Goal: Task Accomplishment & Management: Use online tool/utility

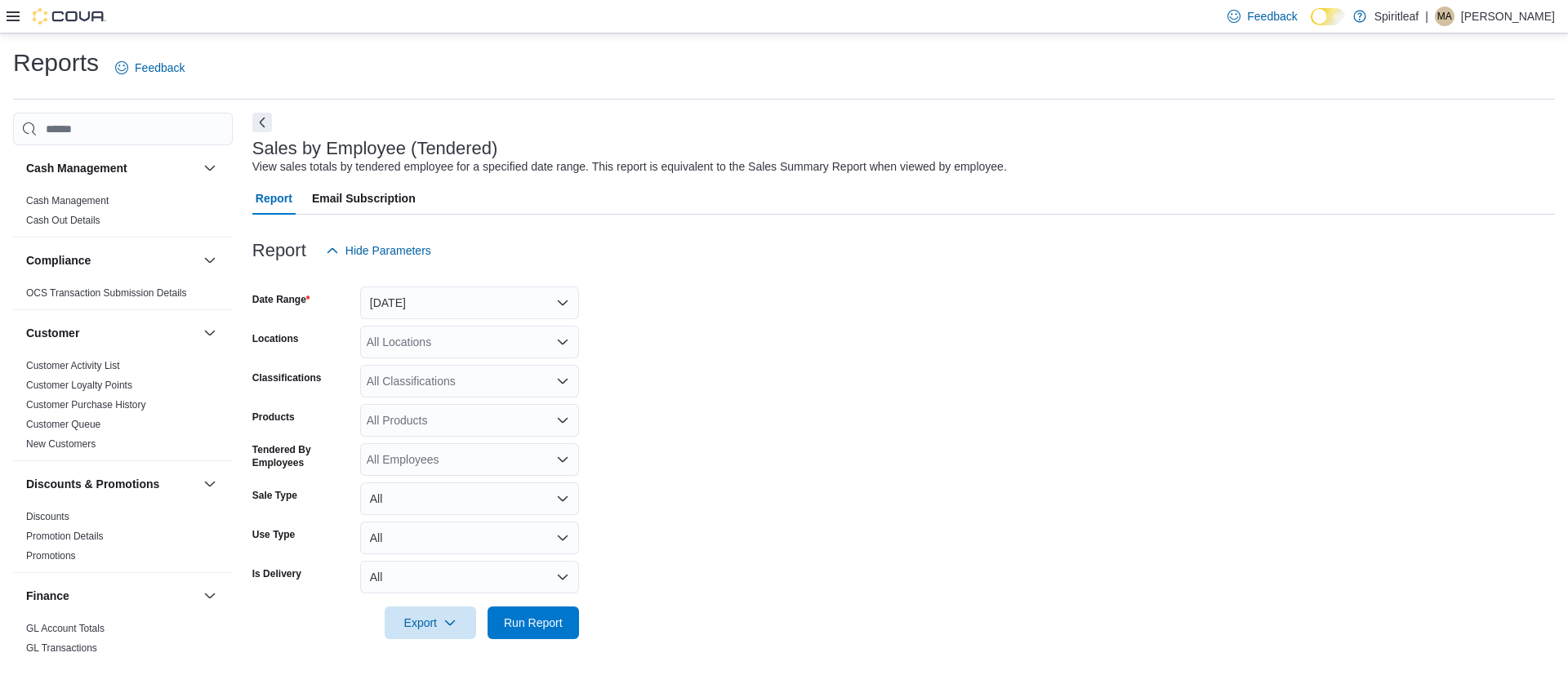
click at [464, 280] on div at bounding box center [904, 276] width 1302 height 20
click at [453, 297] on button "[DATE]" at bounding box center [470, 302] width 219 height 33
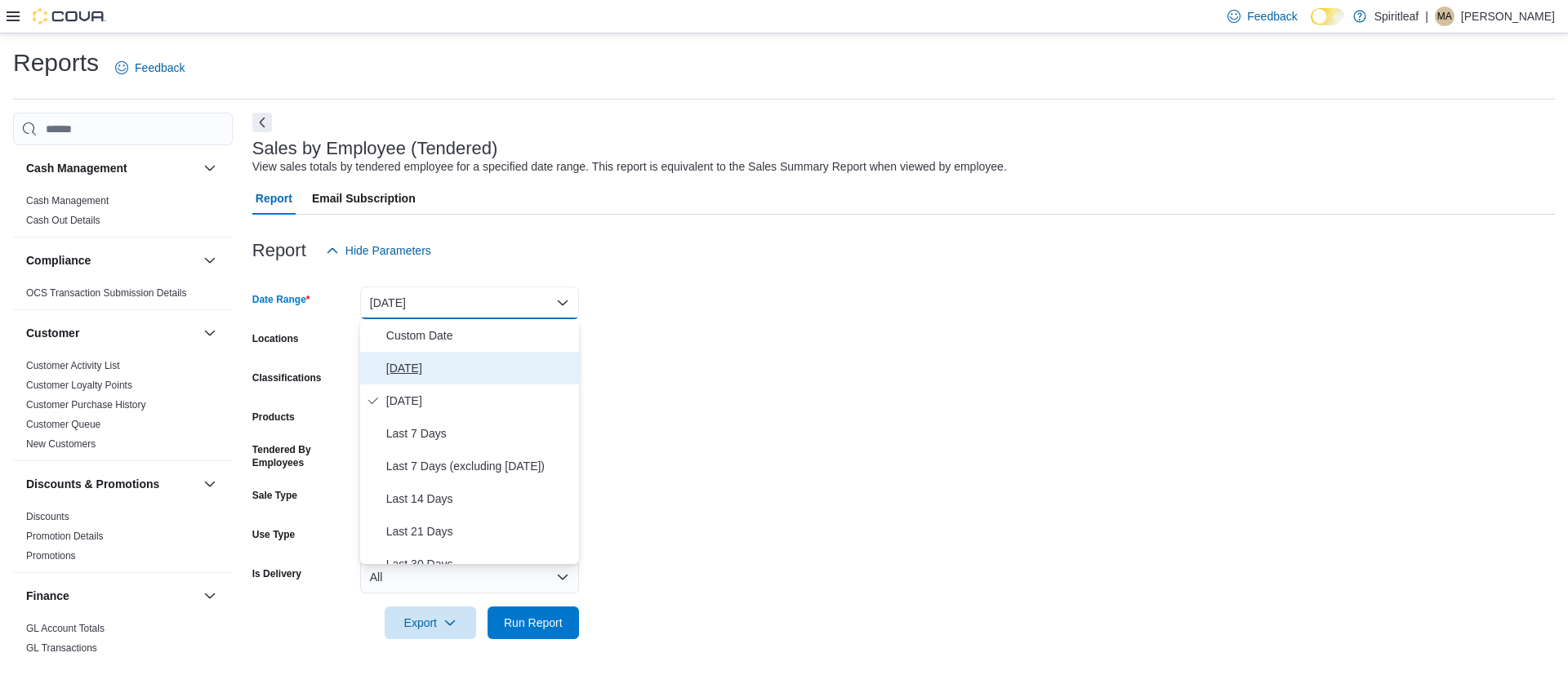
click at [413, 352] on button "[DATE]" at bounding box center [470, 367] width 219 height 33
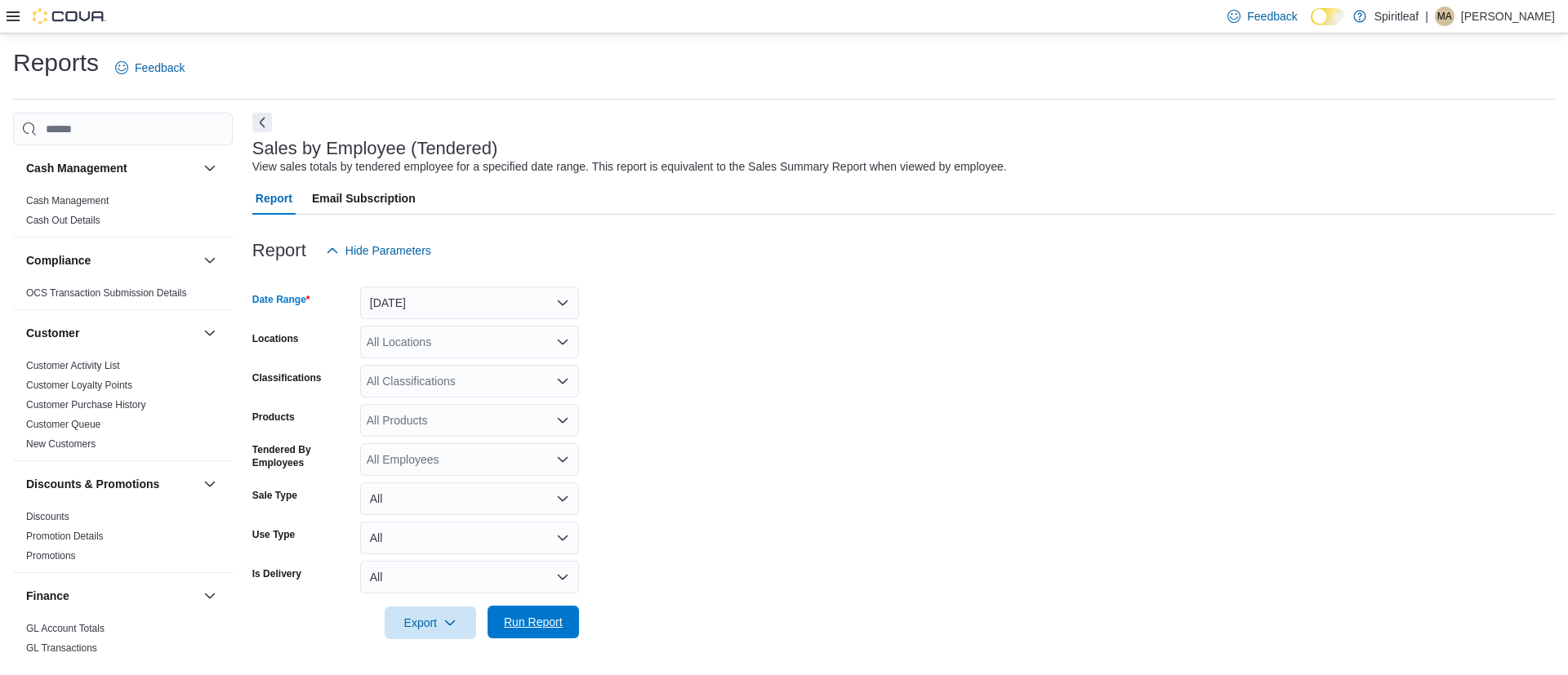
click at [557, 625] on span "Run Report" at bounding box center [533, 621] width 59 height 16
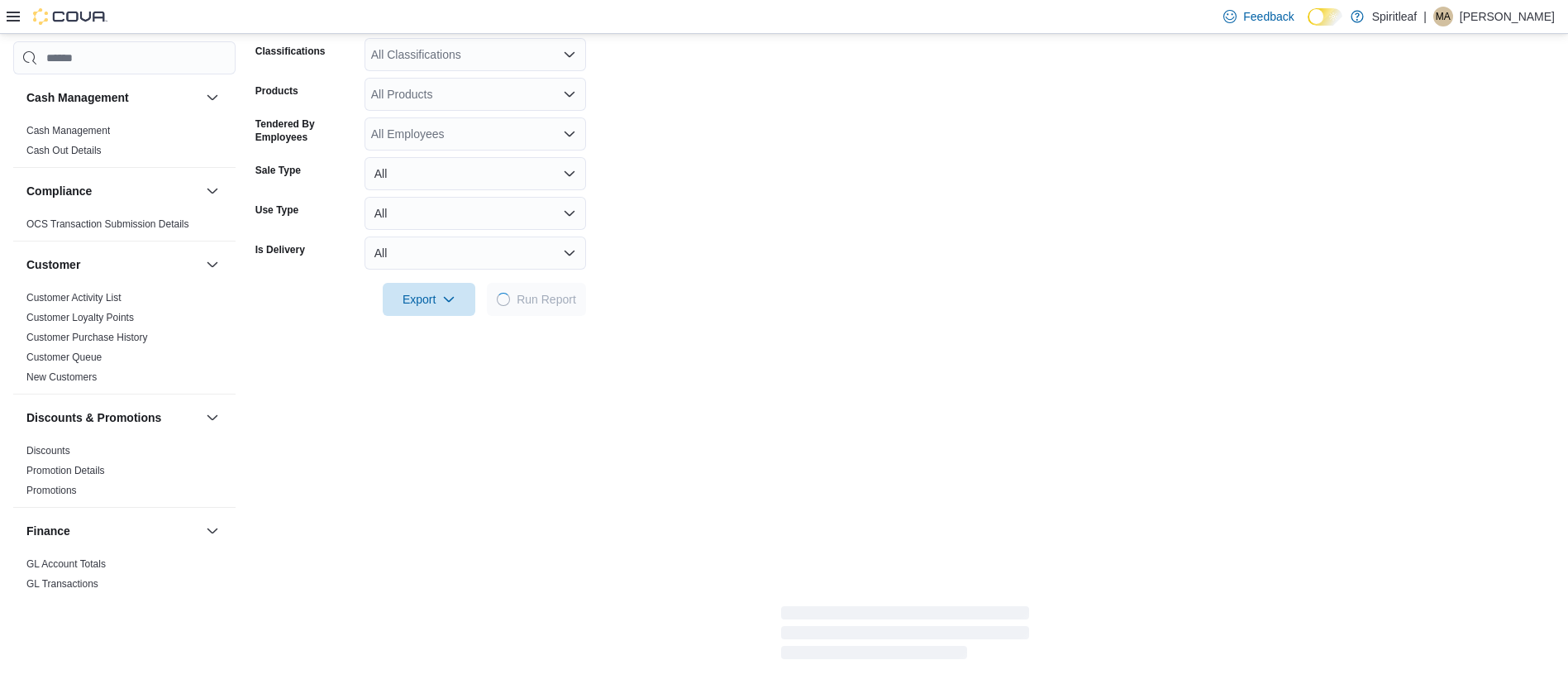
scroll to position [333, 0]
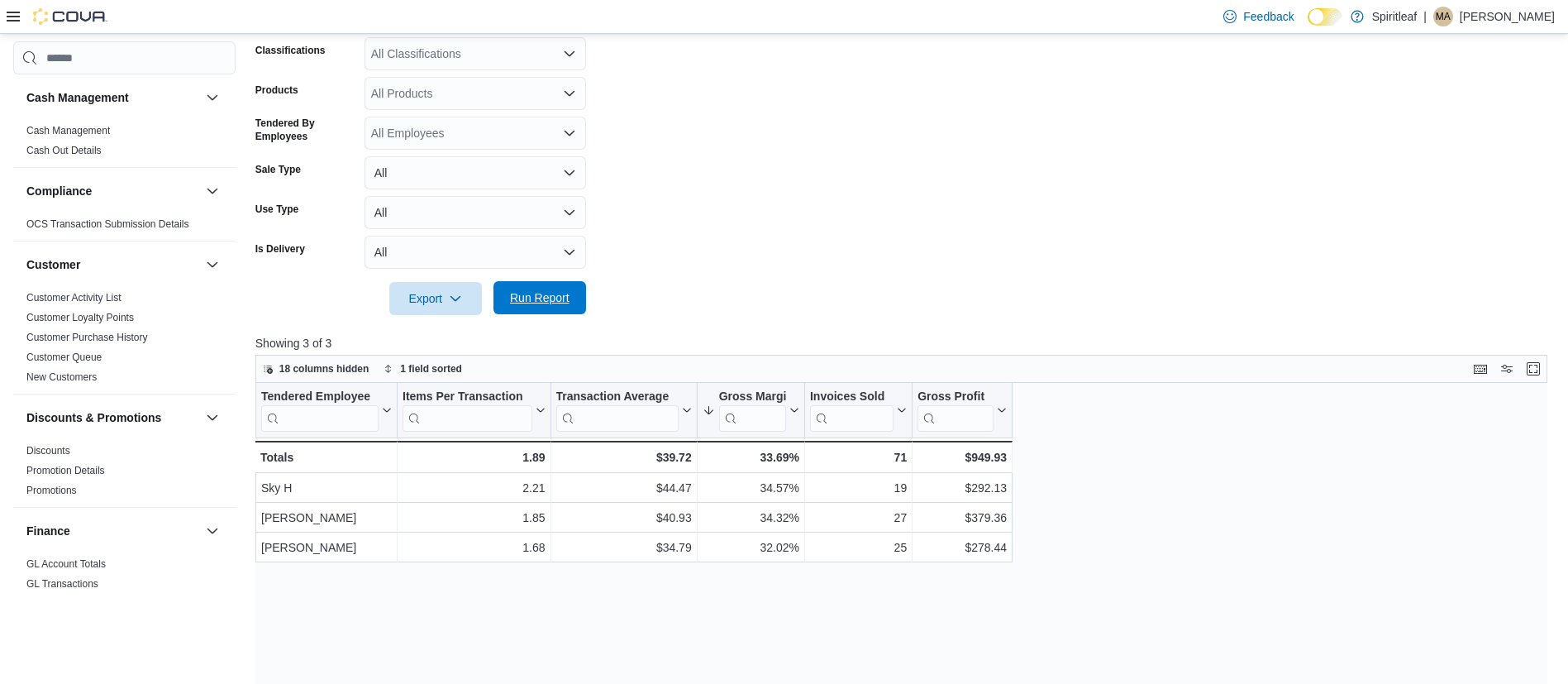
click at [558, 283] on span "Run Report" at bounding box center [540, 297] width 73 height 33
click at [543, 299] on span "Run Report" at bounding box center [540, 297] width 60 height 16
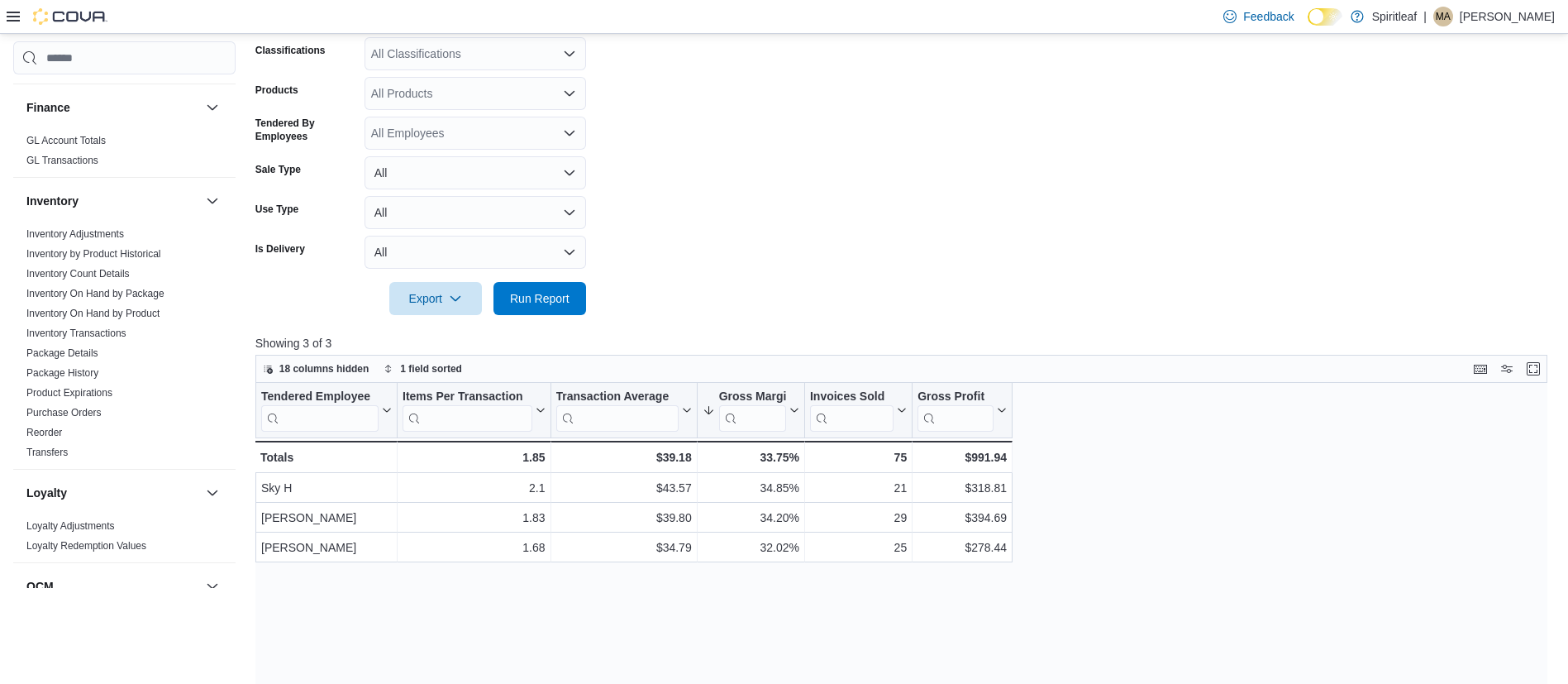
scroll to position [422, 0]
click at [100, 315] on link "Inventory On Hand by Product" at bounding box center [93, 315] width 134 height 11
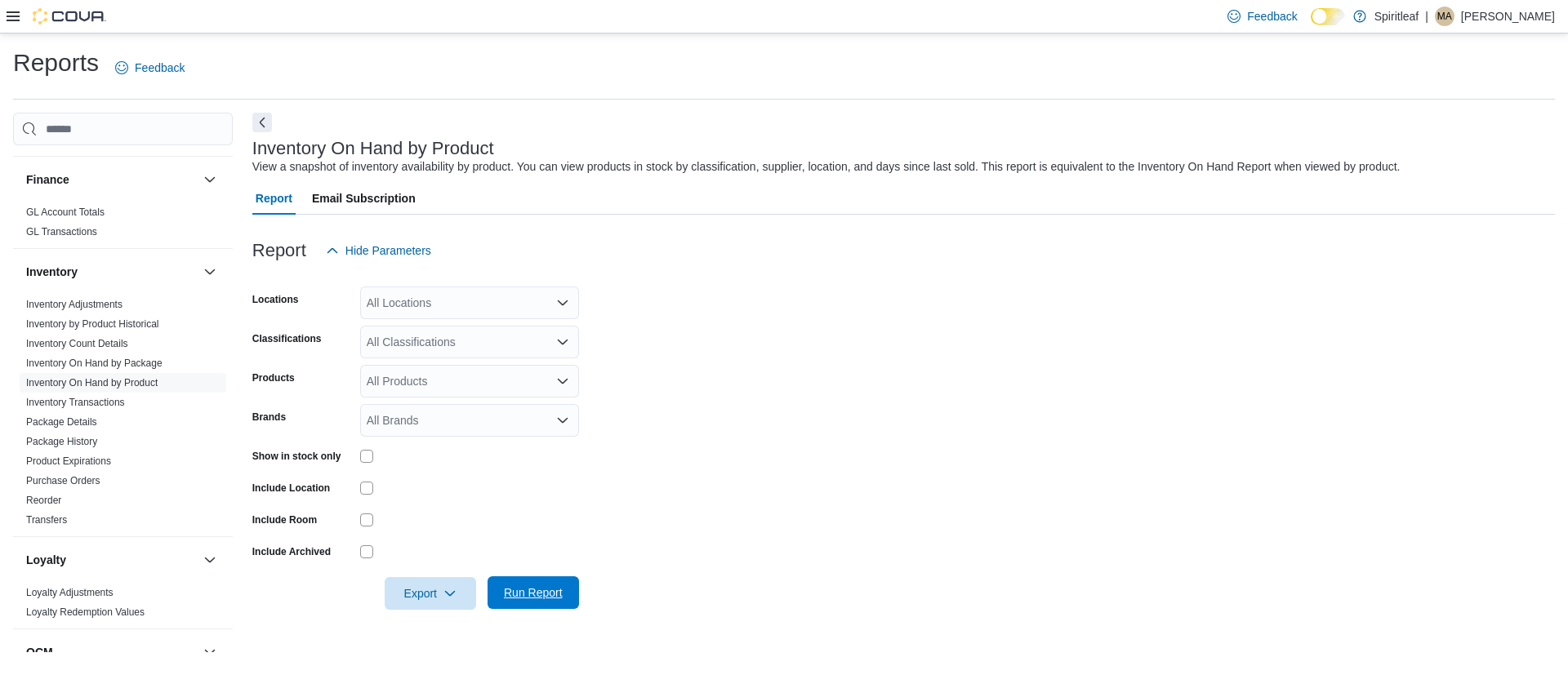
click at [506, 593] on span "Run Report" at bounding box center [533, 592] width 59 height 16
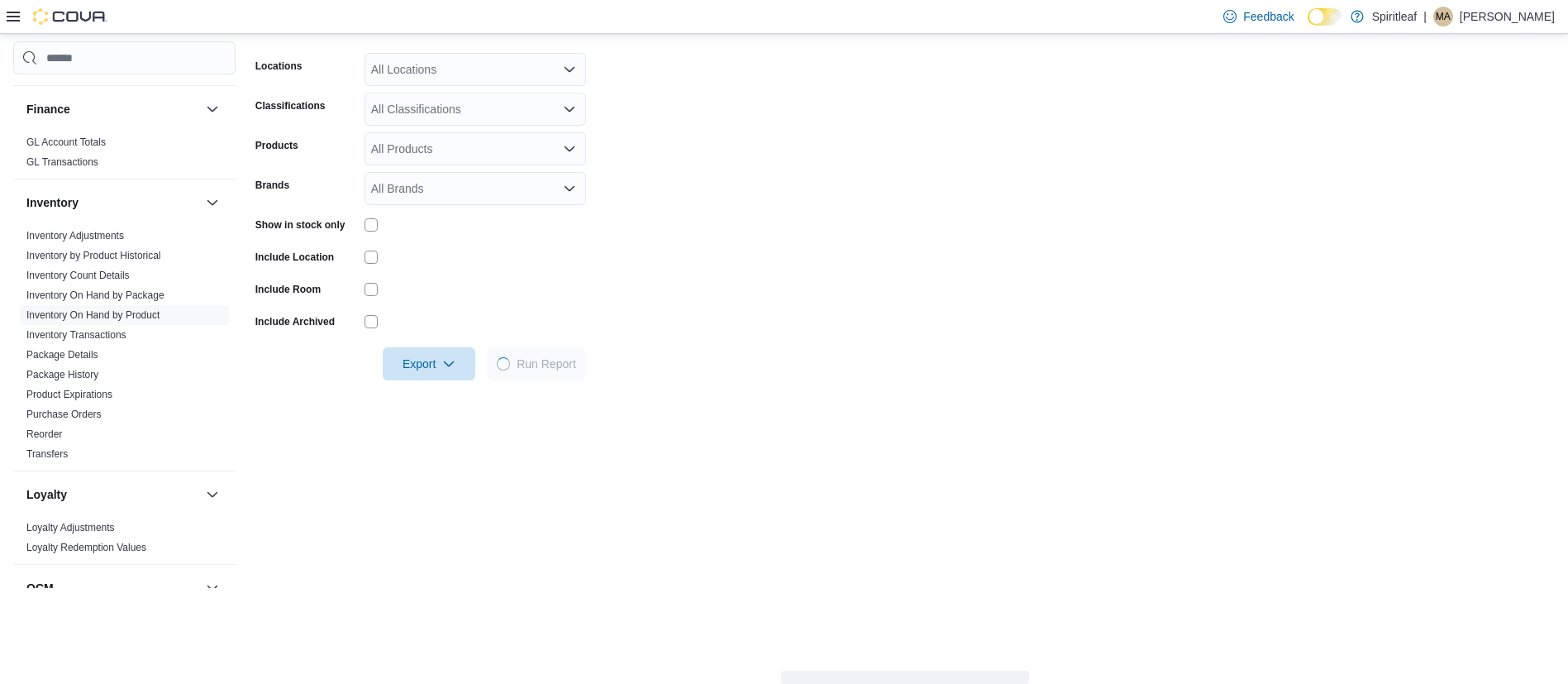
scroll to position [238, 0]
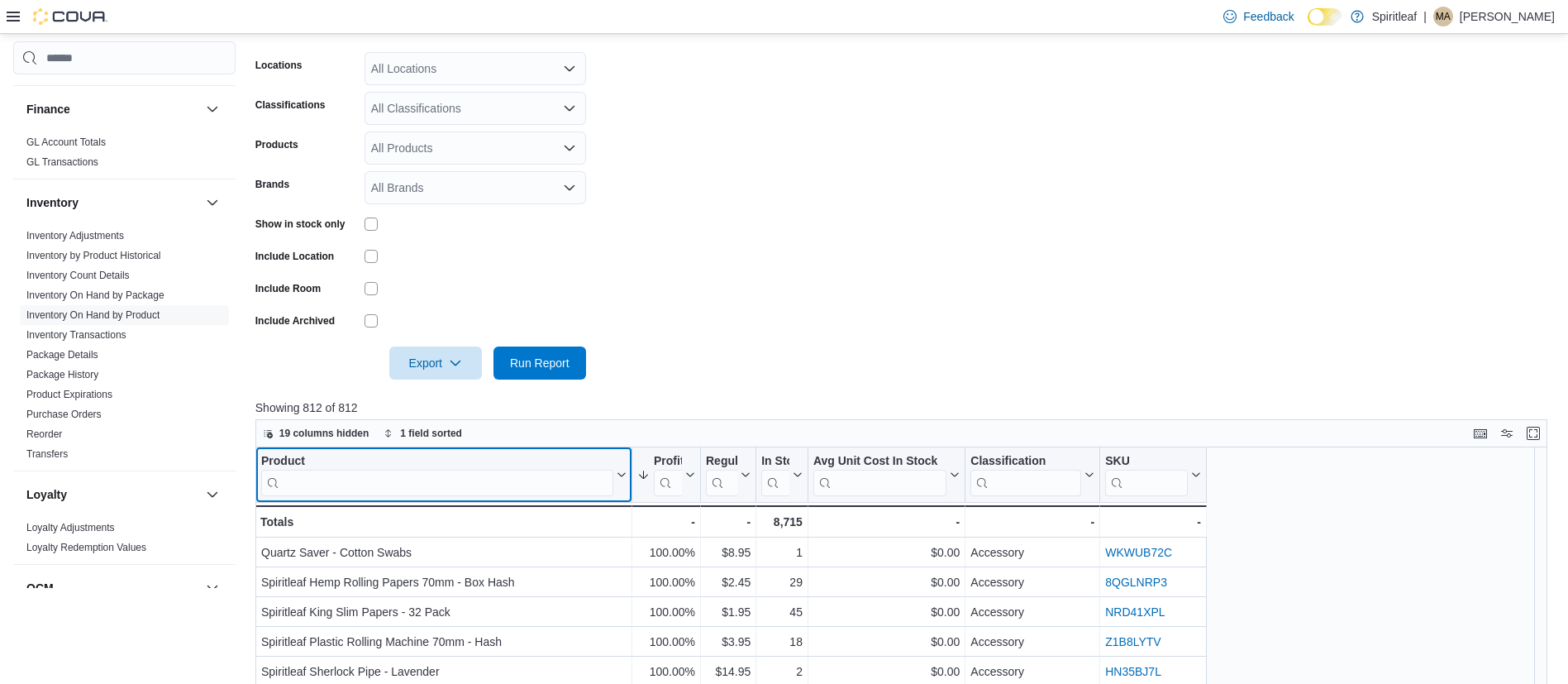
click at [476, 478] on input "search" at bounding box center [437, 483] width 352 height 27
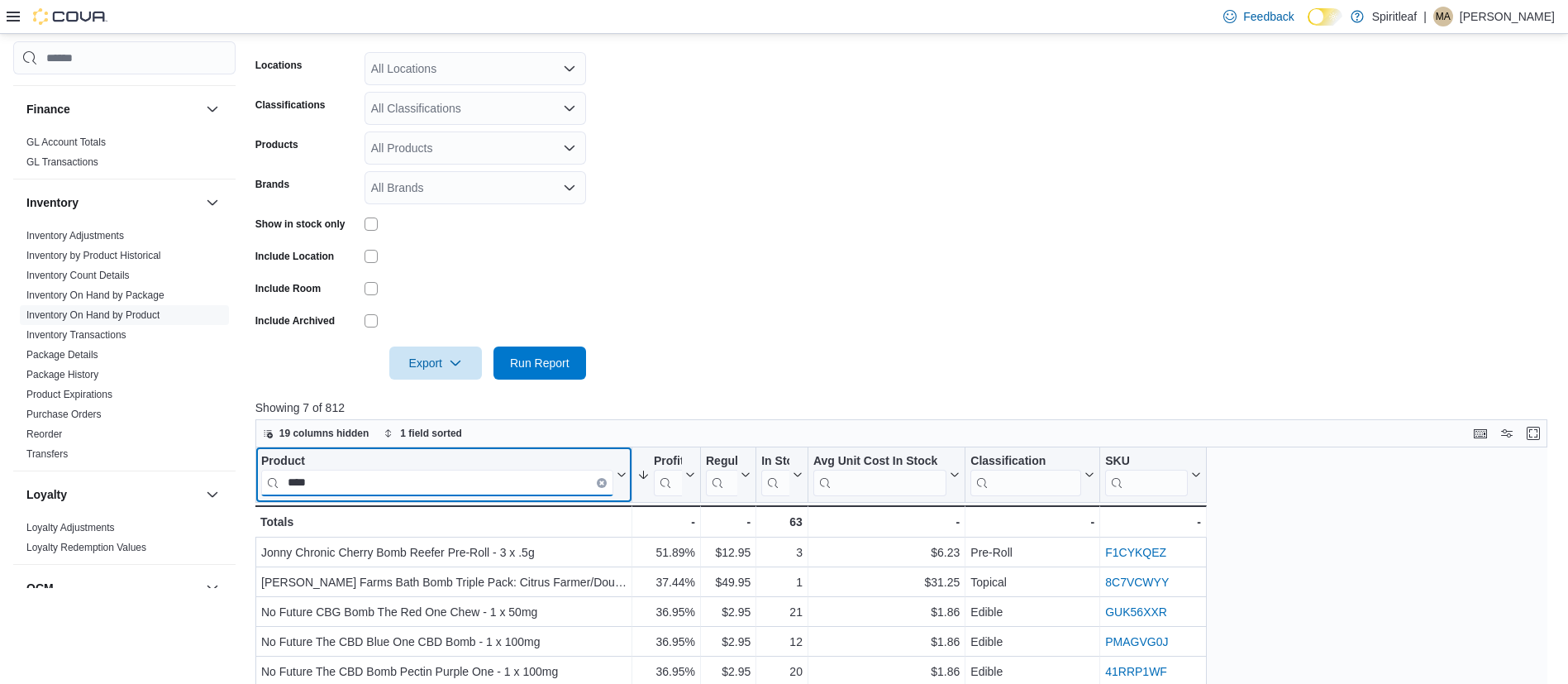
scroll to position [501, 0]
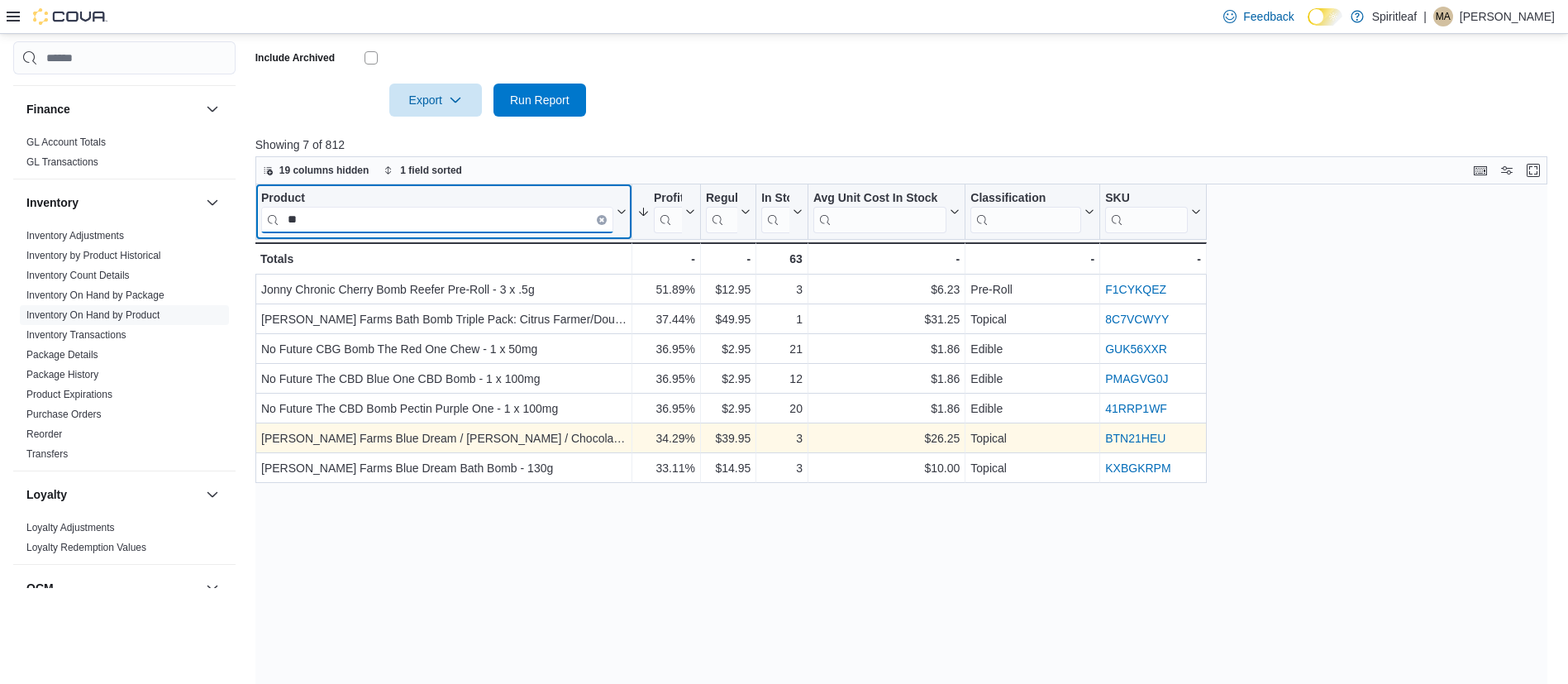
type input "*"
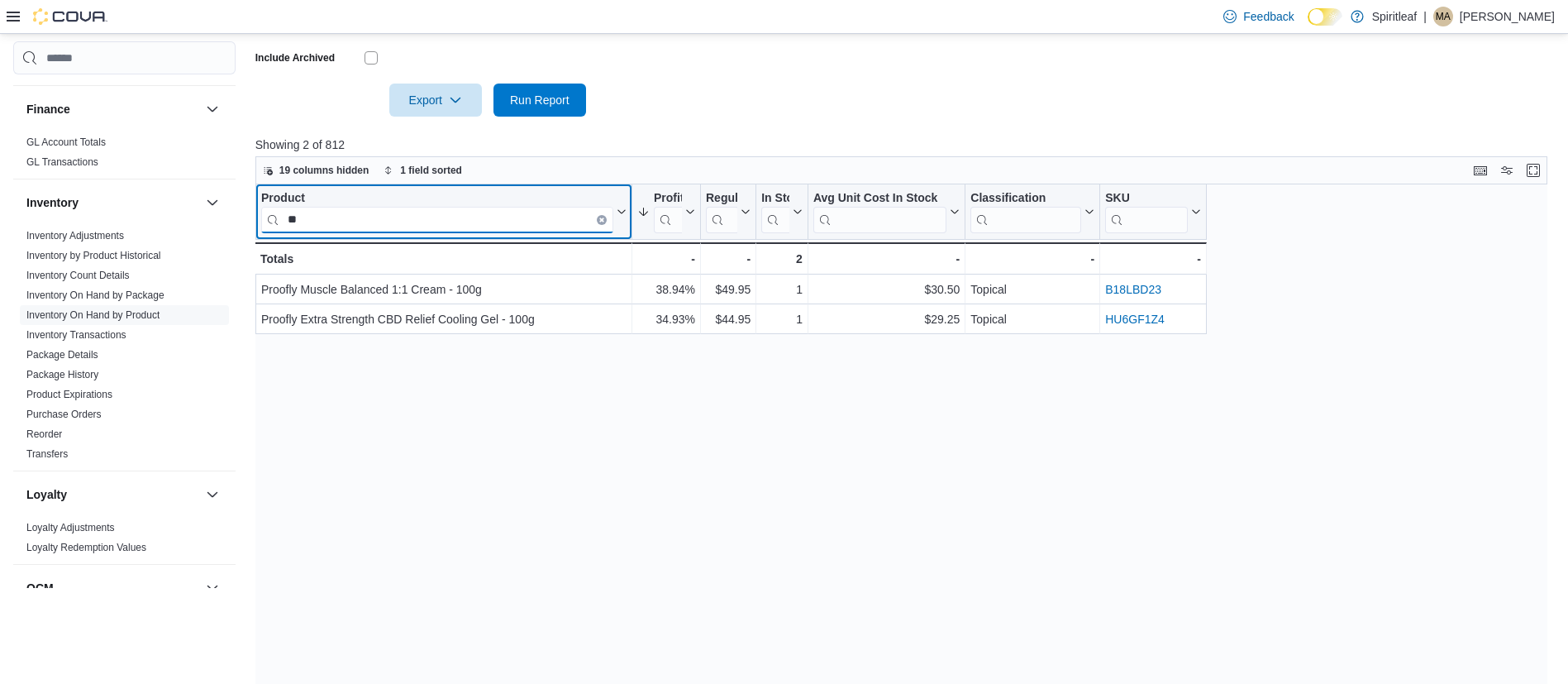
type input "*"
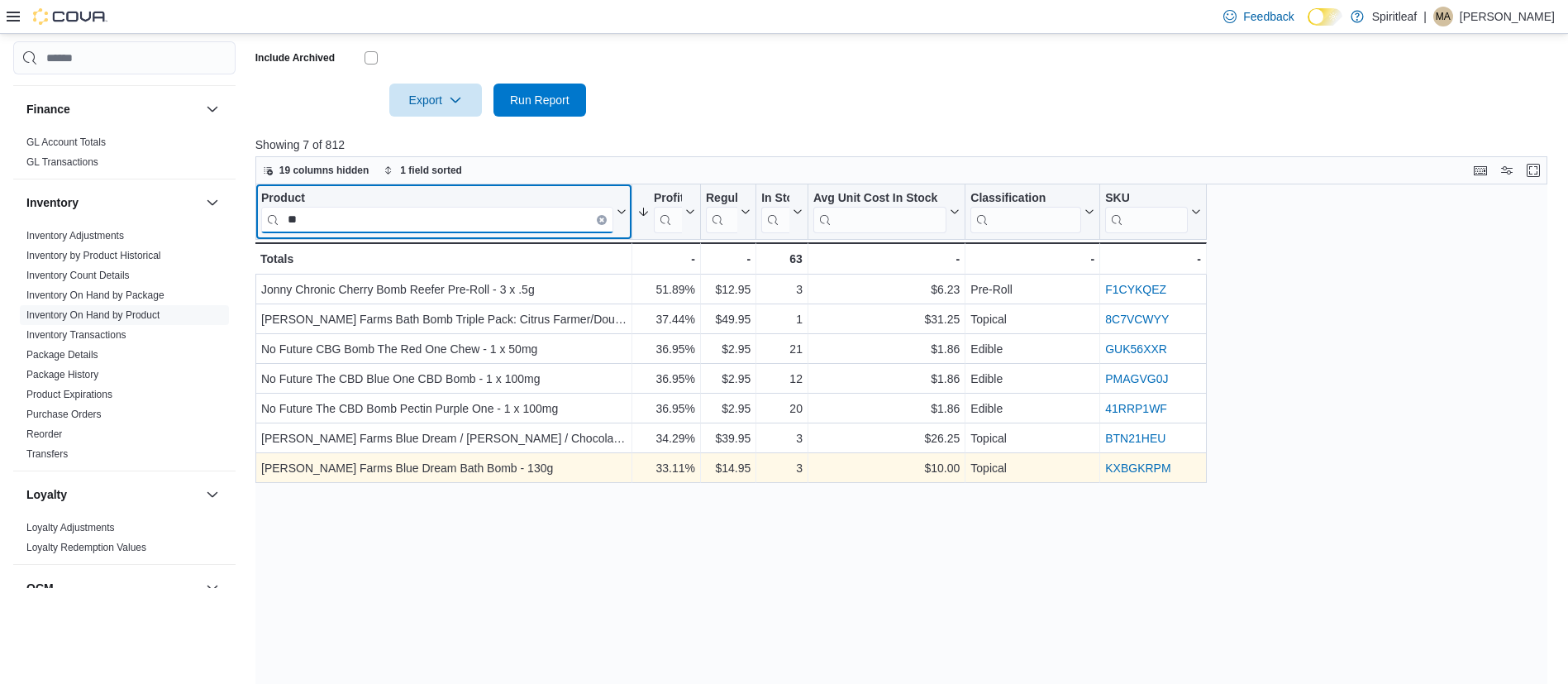
type input "*"
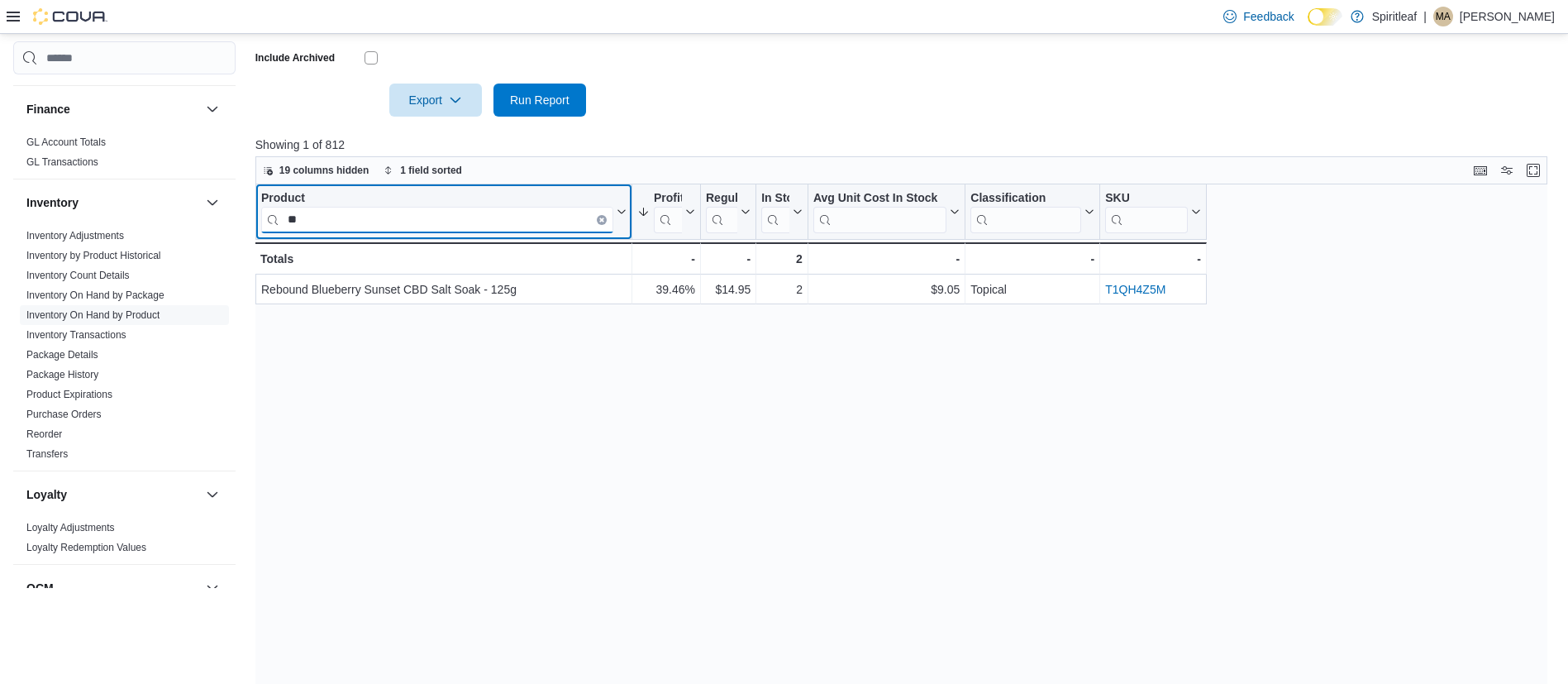
type input "*"
type input "******"
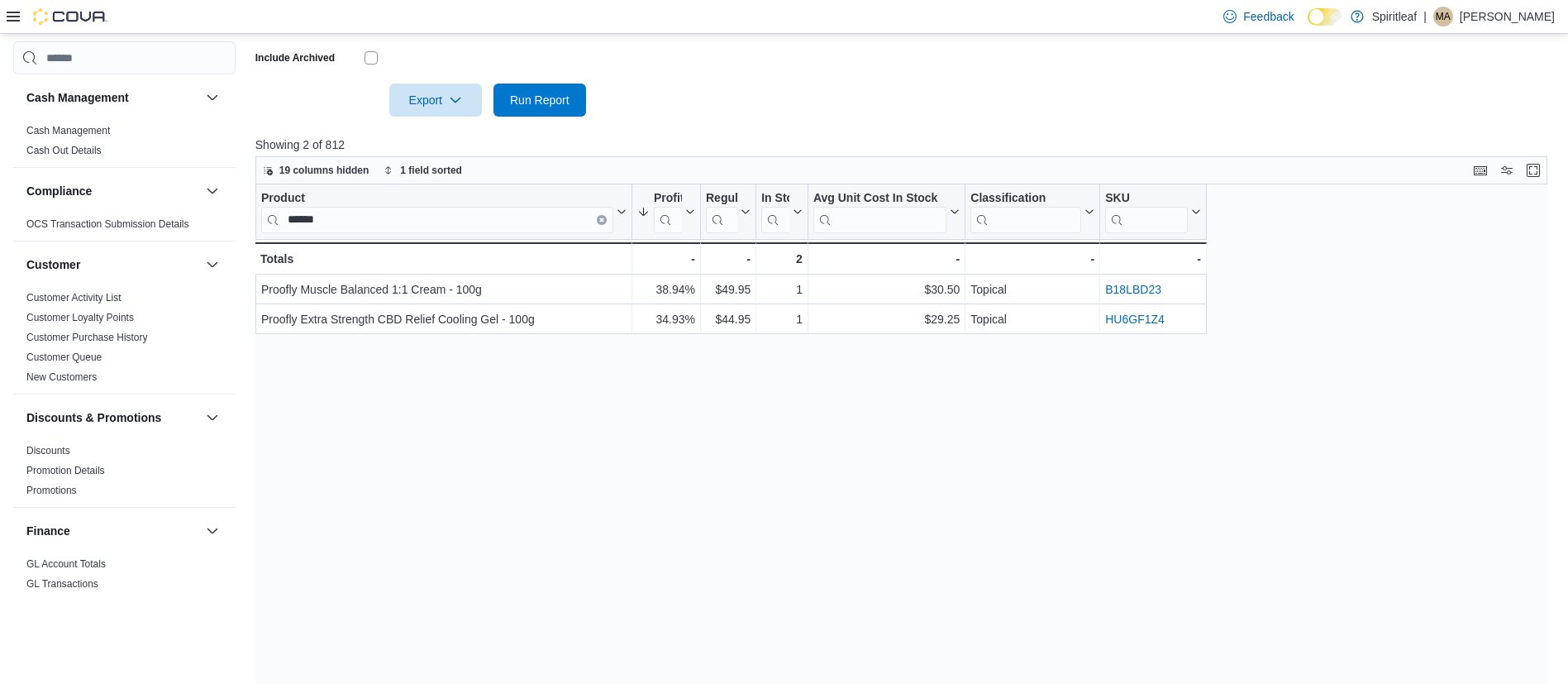
click at [17, 21] on icon at bounding box center [13, 16] width 13 height 9
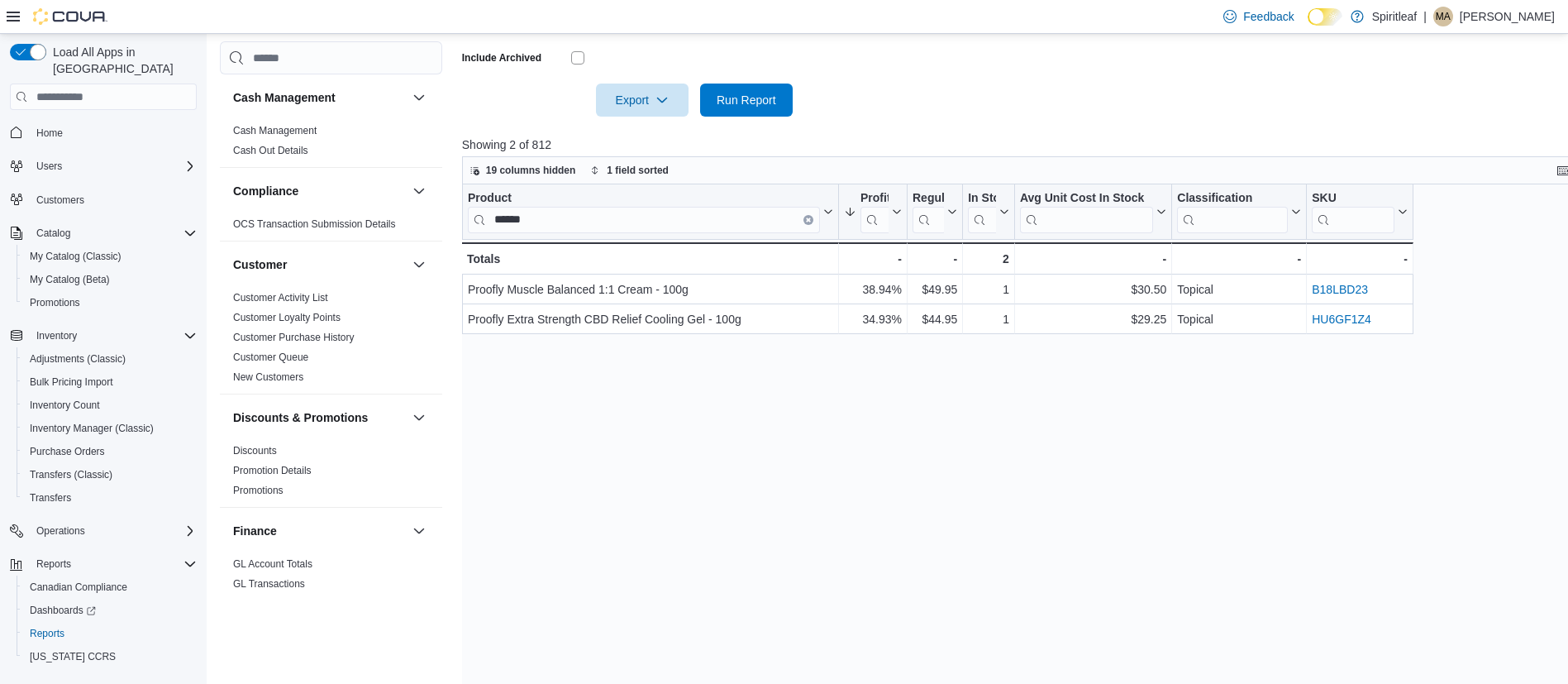
scroll to position [518, 0]
click at [80, 250] on span "My Catalog (Classic)" at bounding box center [75, 257] width 92 height 13
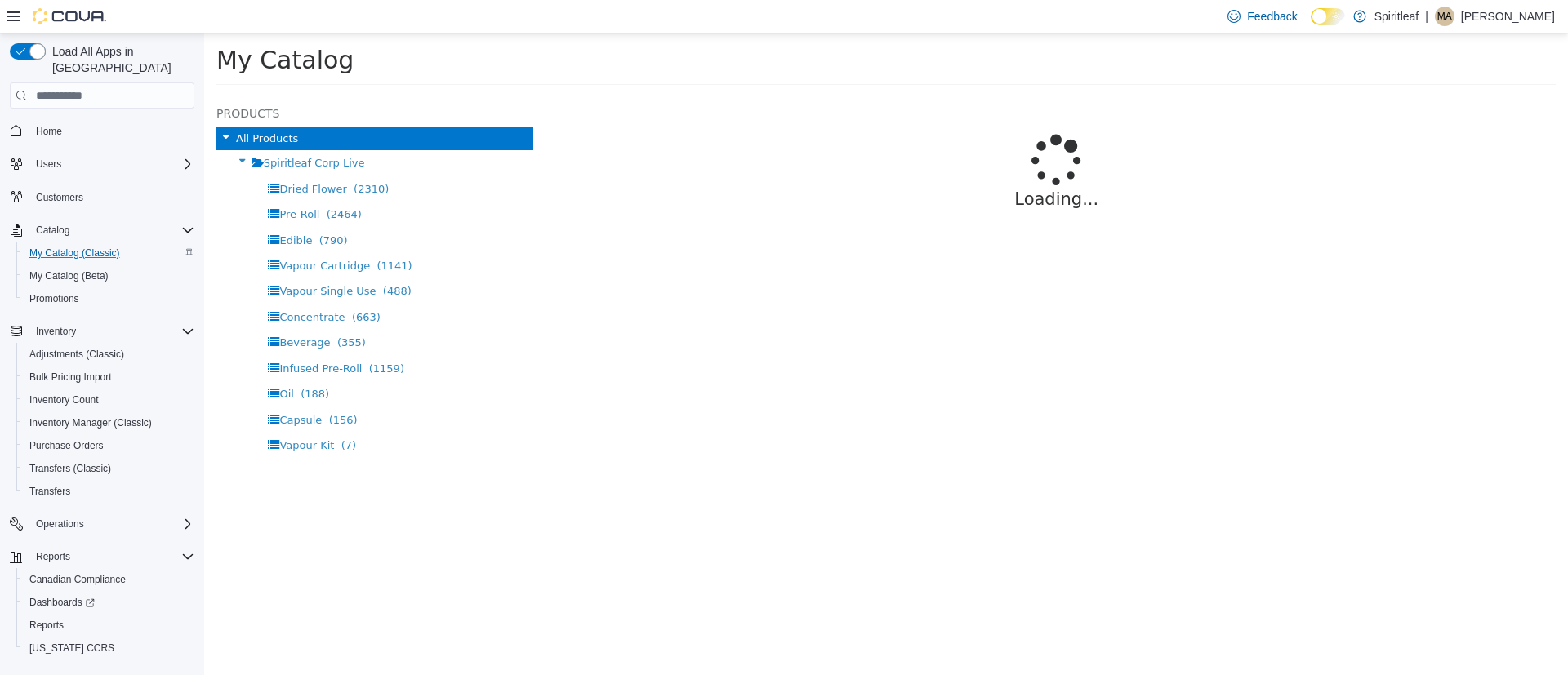
select select "**********"
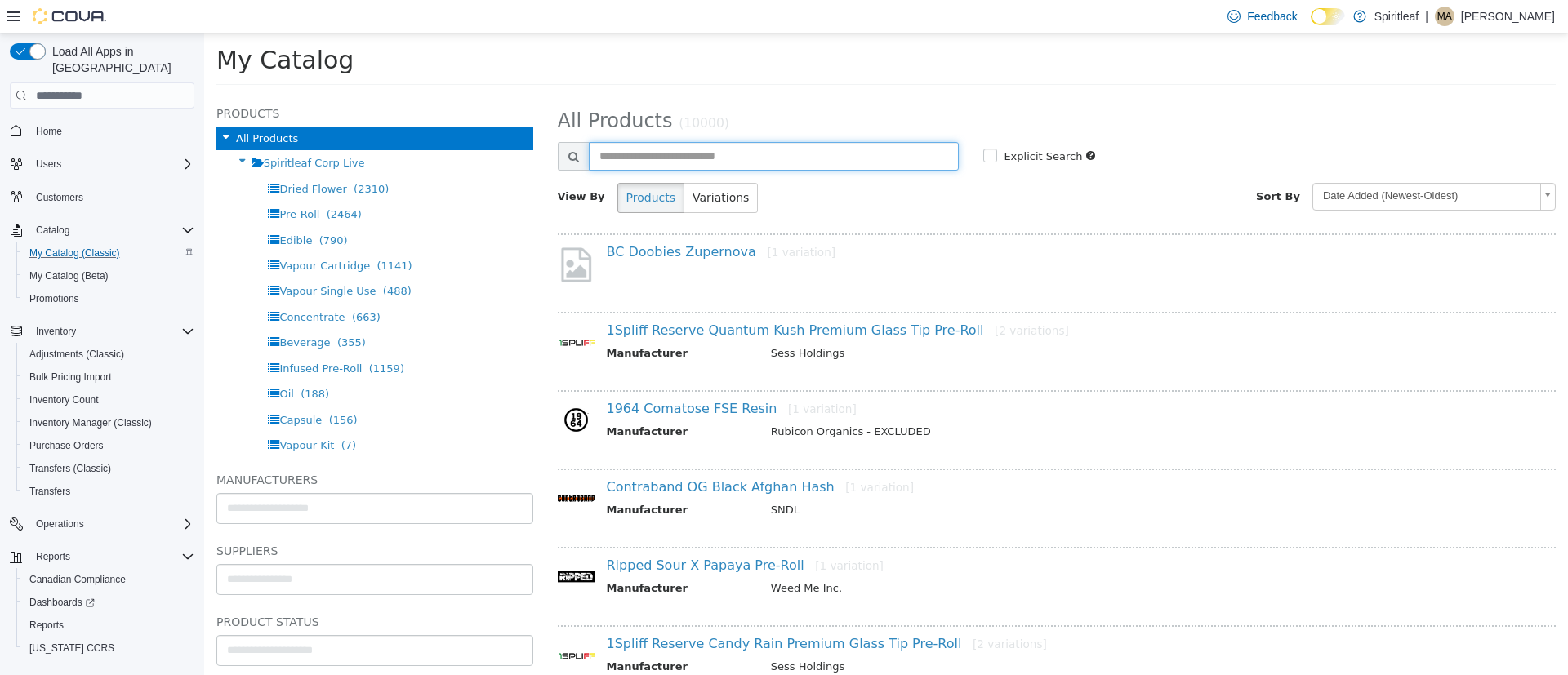
click at [654, 151] on input "text" at bounding box center [774, 156] width 370 height 29
type input "**********"
select select "**********"
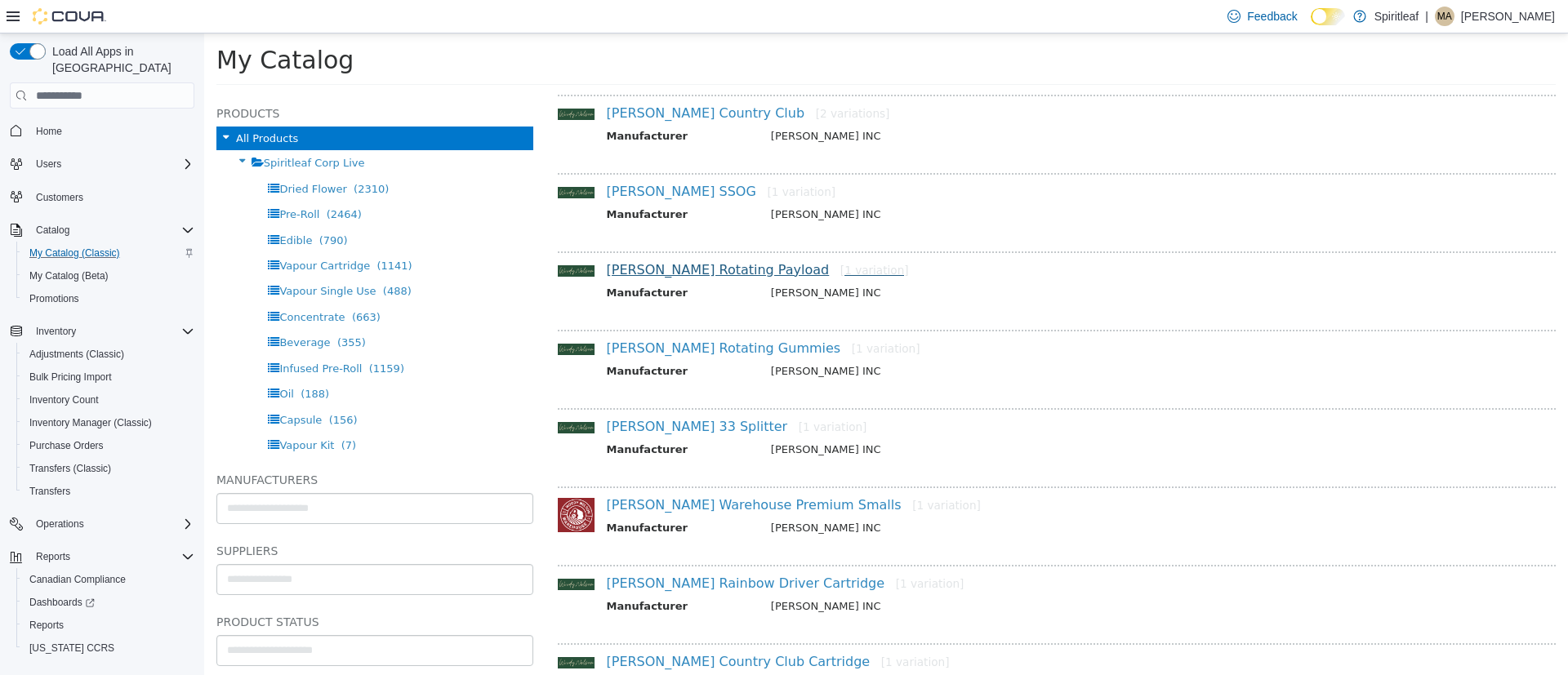
scroll to position [139, 0]
click at [723, 346] on link "Woody Nelson Rotating Gummies [1 variation]" at bounding box center [763, 347] width 313 height 16
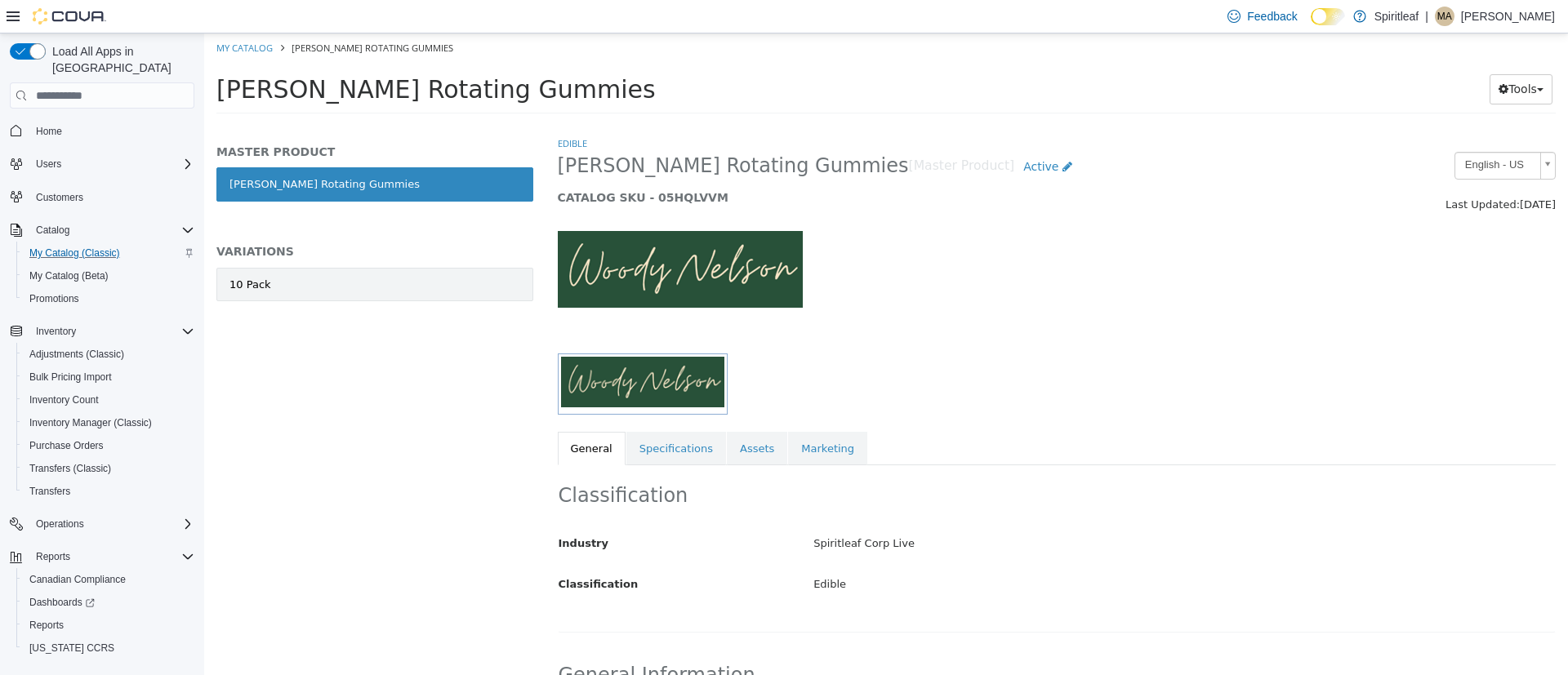
click at [446, 294] on link "10 Pack" at bounding box center [374, 284] width 317 height 35
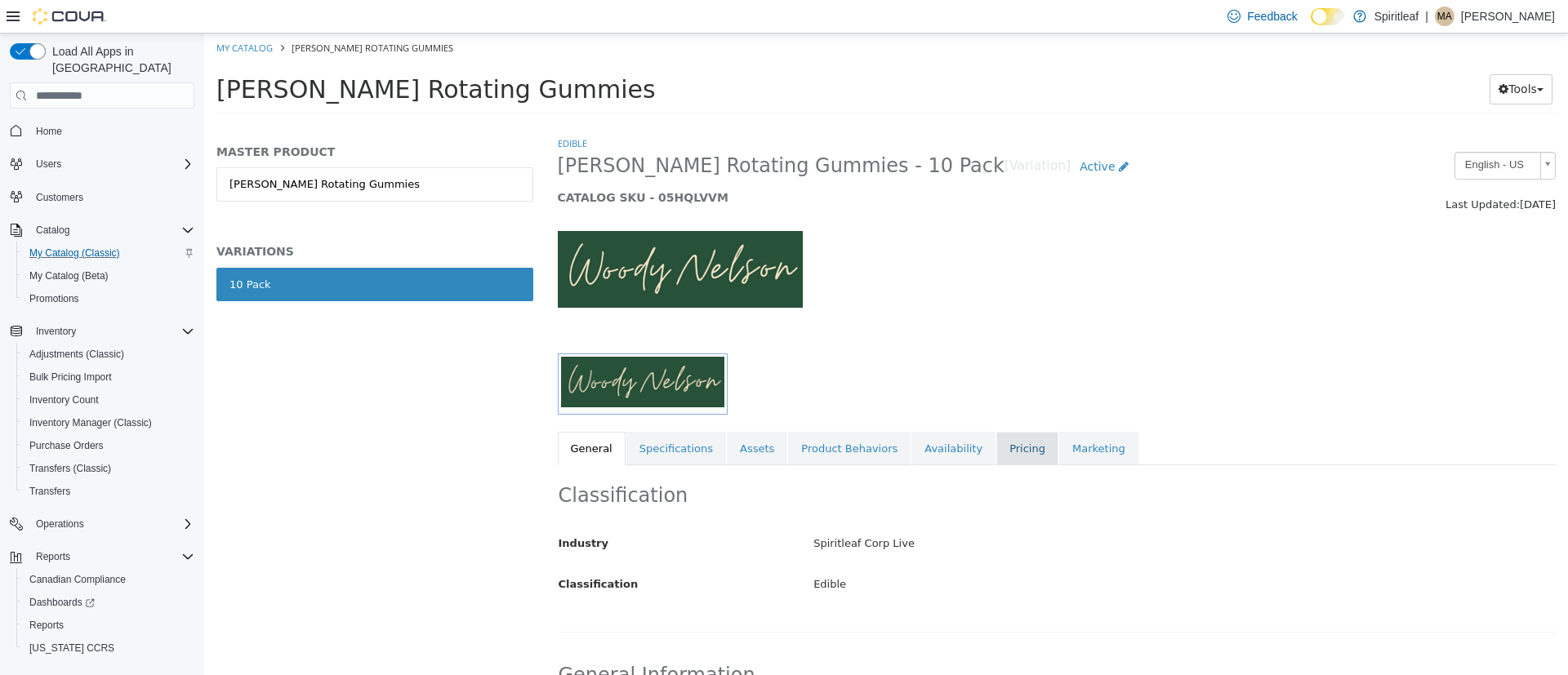
click at [996, 438] on link "Pricing" at bounding box center [1027, 449] width 62 height 35
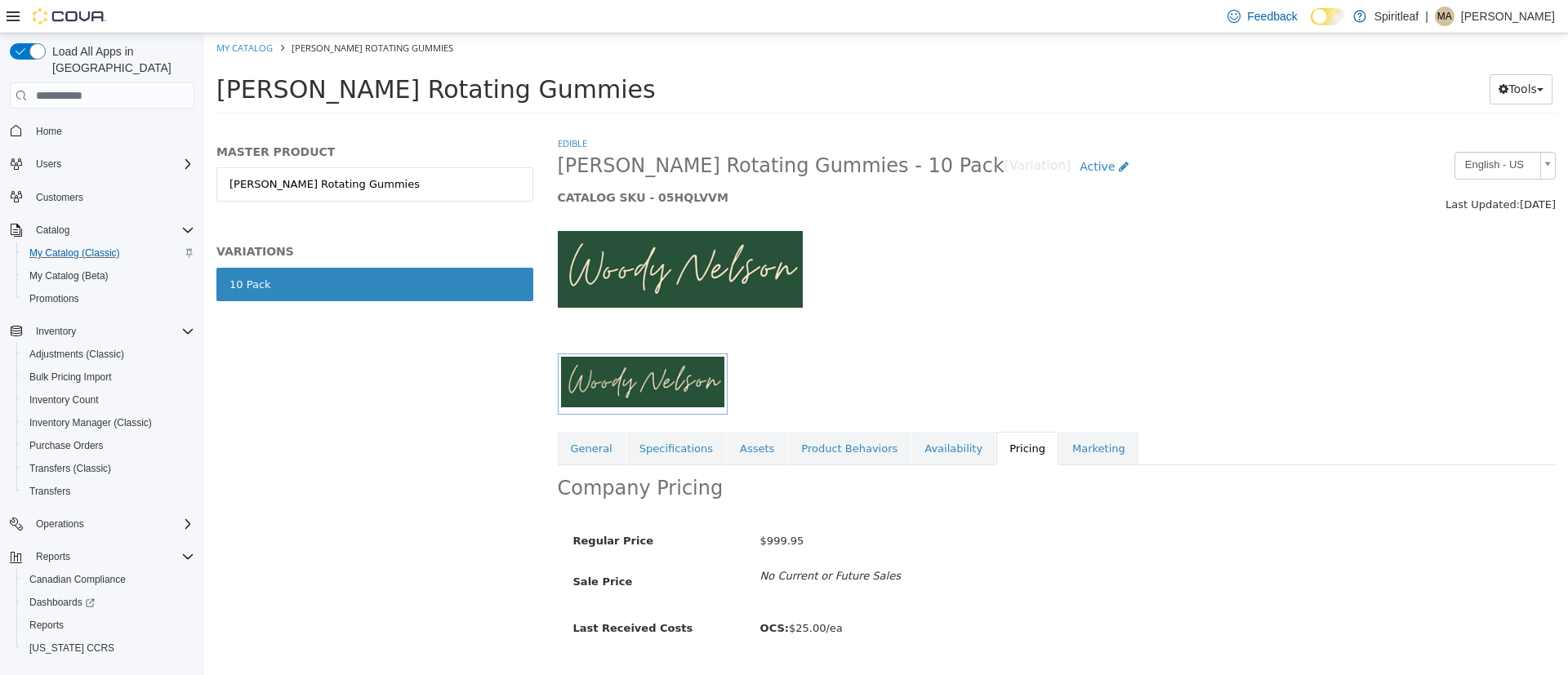
scroll to position [41, 0]
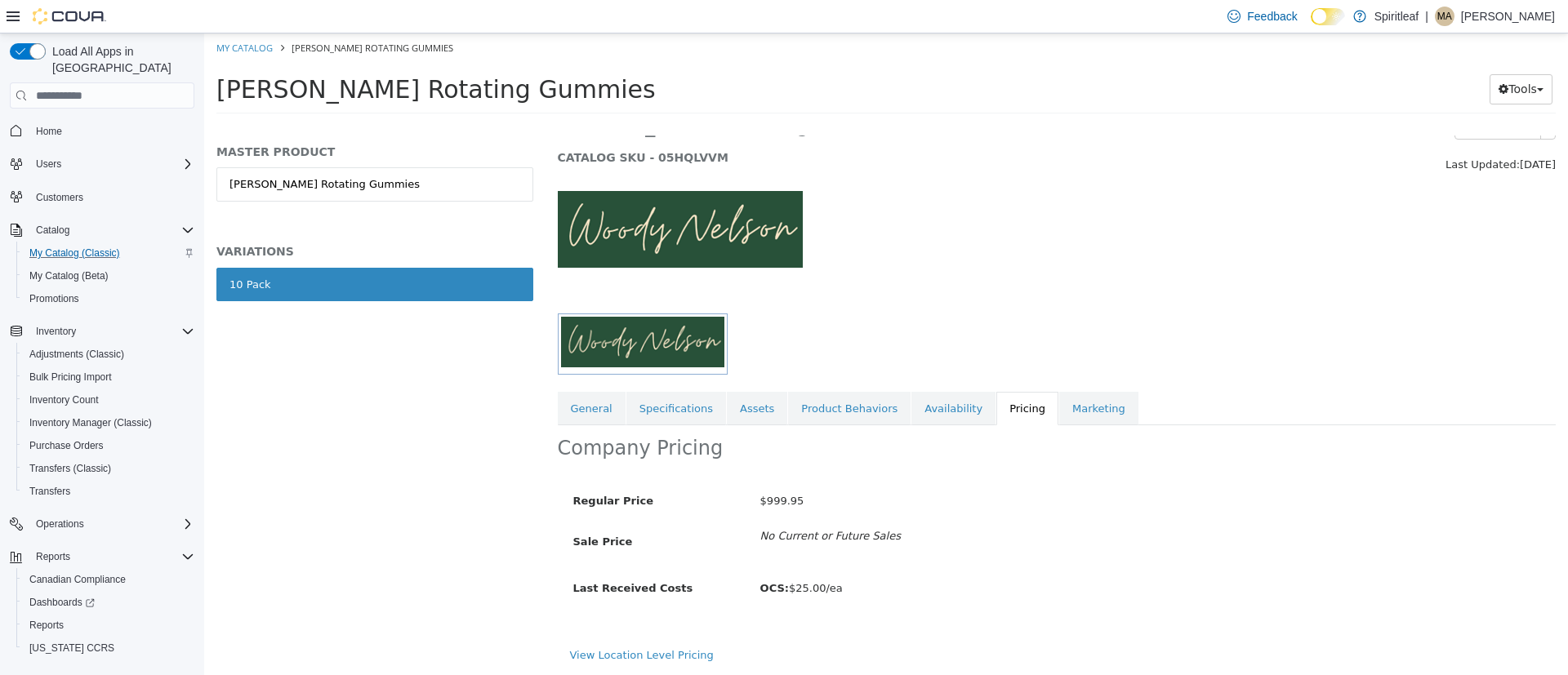
click at [660, 643] on div "Regular Price $999.95 Sale Price No Current or Future Sales Last Received Costs…" at bounding box center [1057, 560] width 999 height 176
click at [650, 649] on link "View Location Level Pricing" at bounding box center [642, 654] width 144 height 12
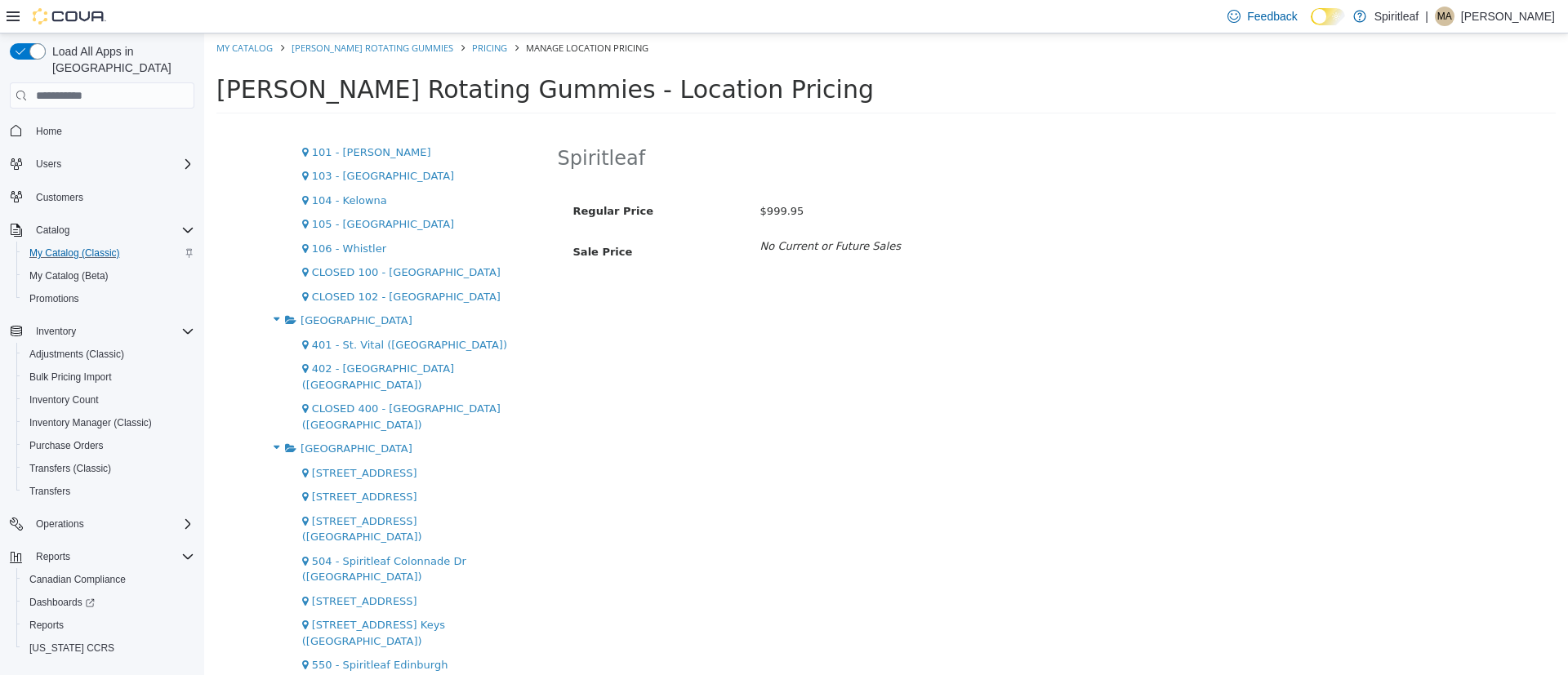
scroll to position [2346, 0]
click at [965, 164] on button "Edit" at bounding box center [986, 161] width 42 height 30
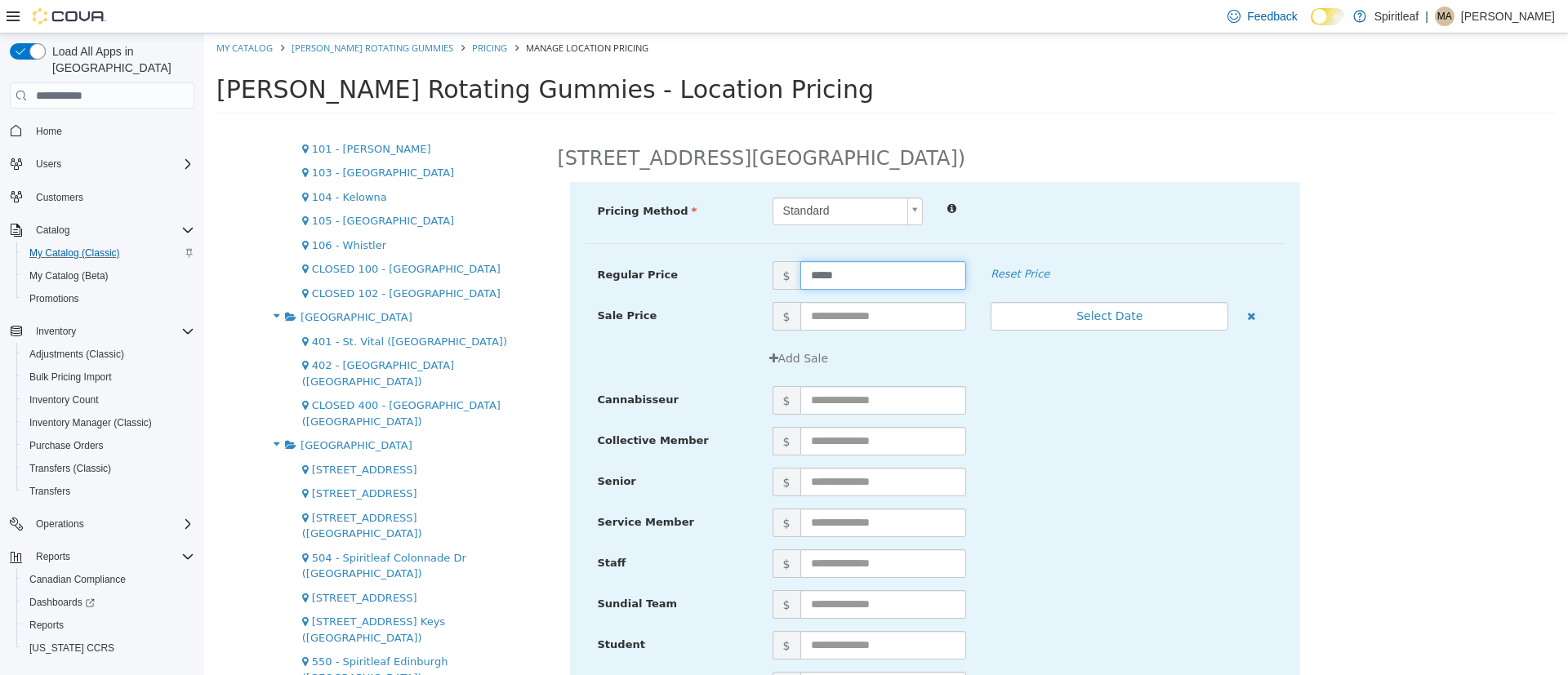
click at [865, 266] on input "*****" at bounding box center [883, 275] width 167 height 29
type input "*"
type input "*****"
click at [1205, 467] on div "Collective Member $" at bounding box center [935, 448] width 699 height 41
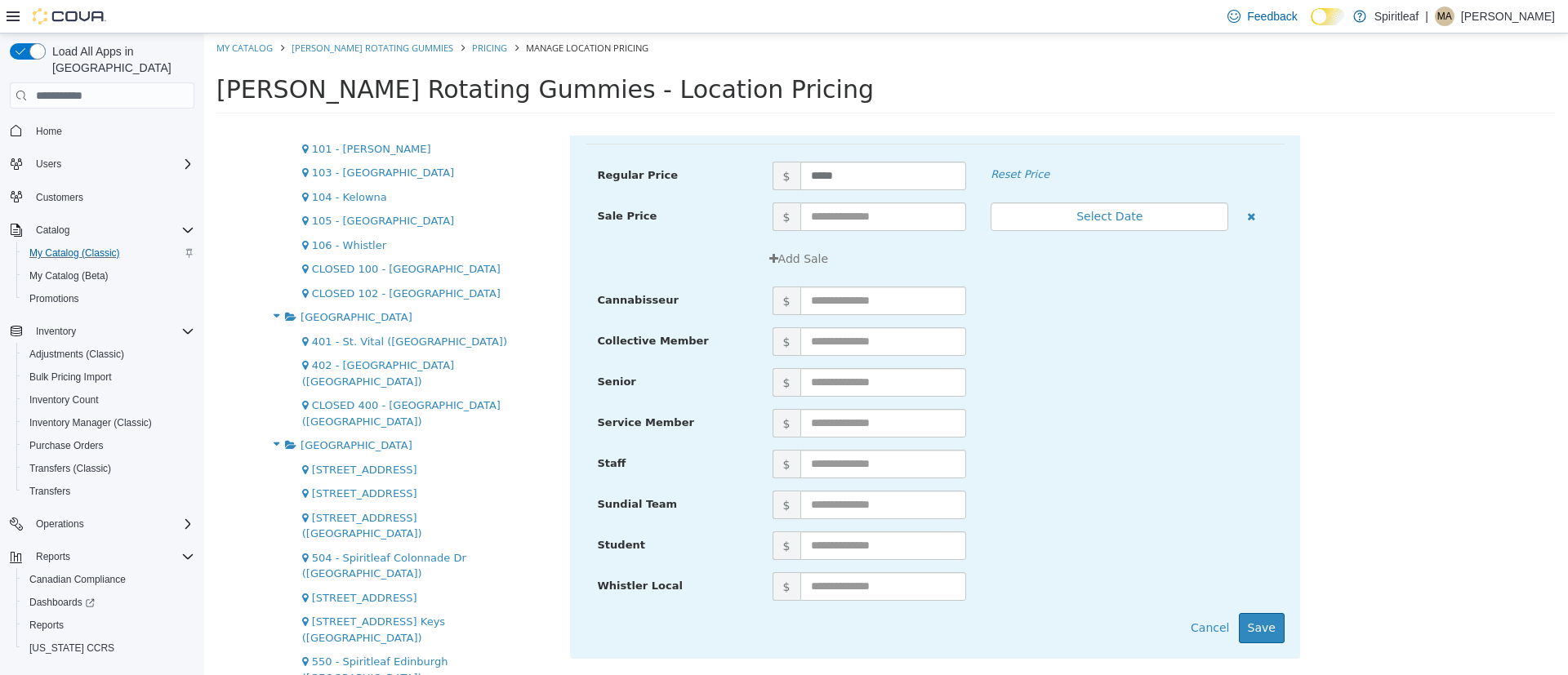
click at [1246, 611] on div "Whistler Local $" at bounding box center [935, 593] width 699 height 41
click at [1246, 616] on button "Save" at bounding box center [1261, 628] width 46 height 30
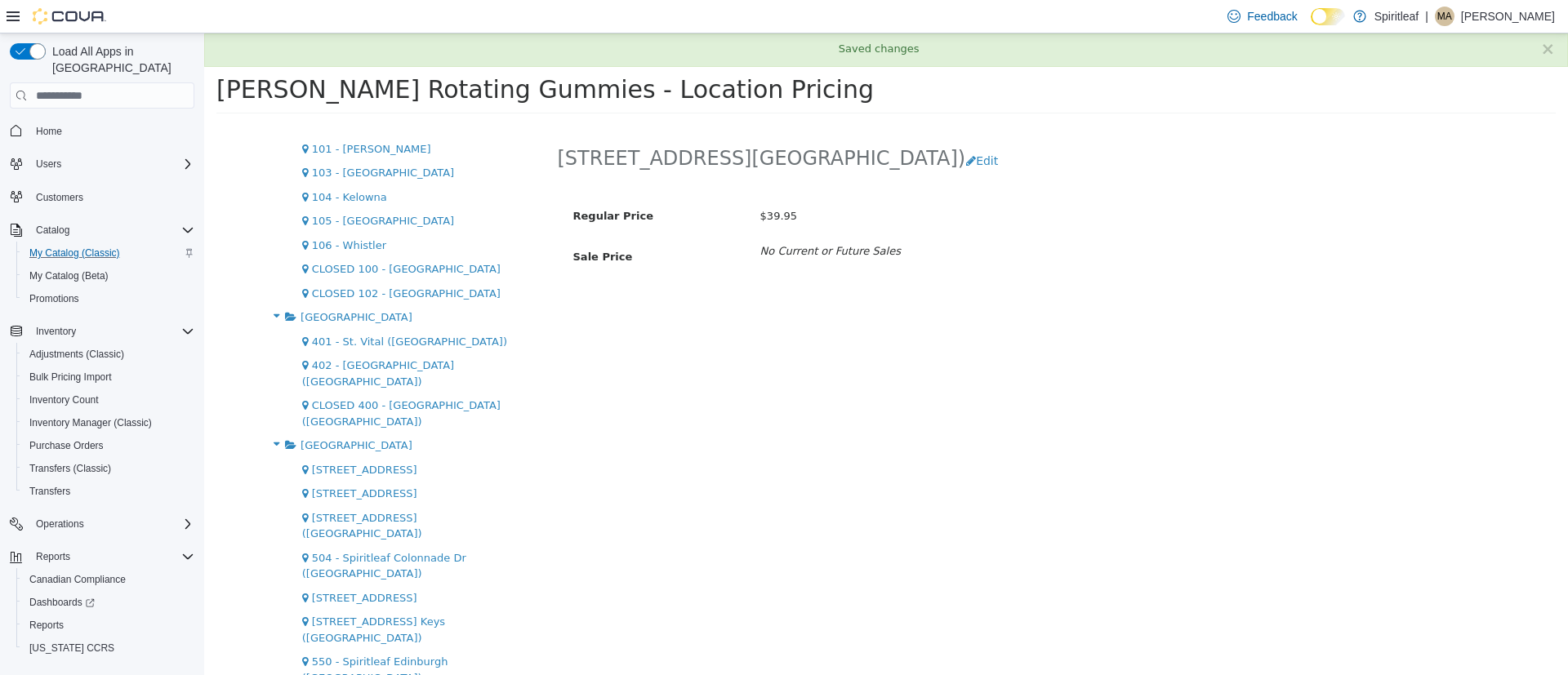
scroll to position [0, 0]
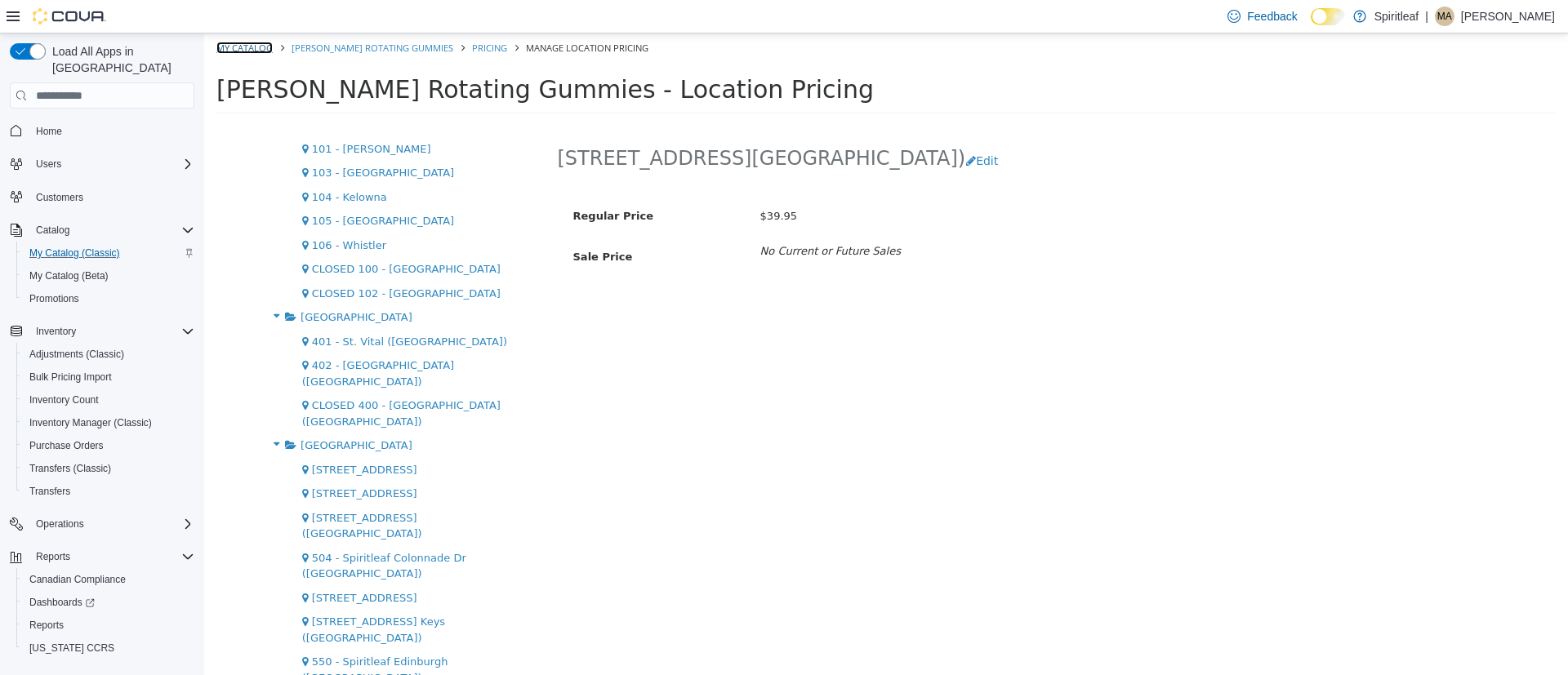
click at [242, 47] on link "My Catalog" at bounding box center [244, 48] width 56 height 12
select select "**********"
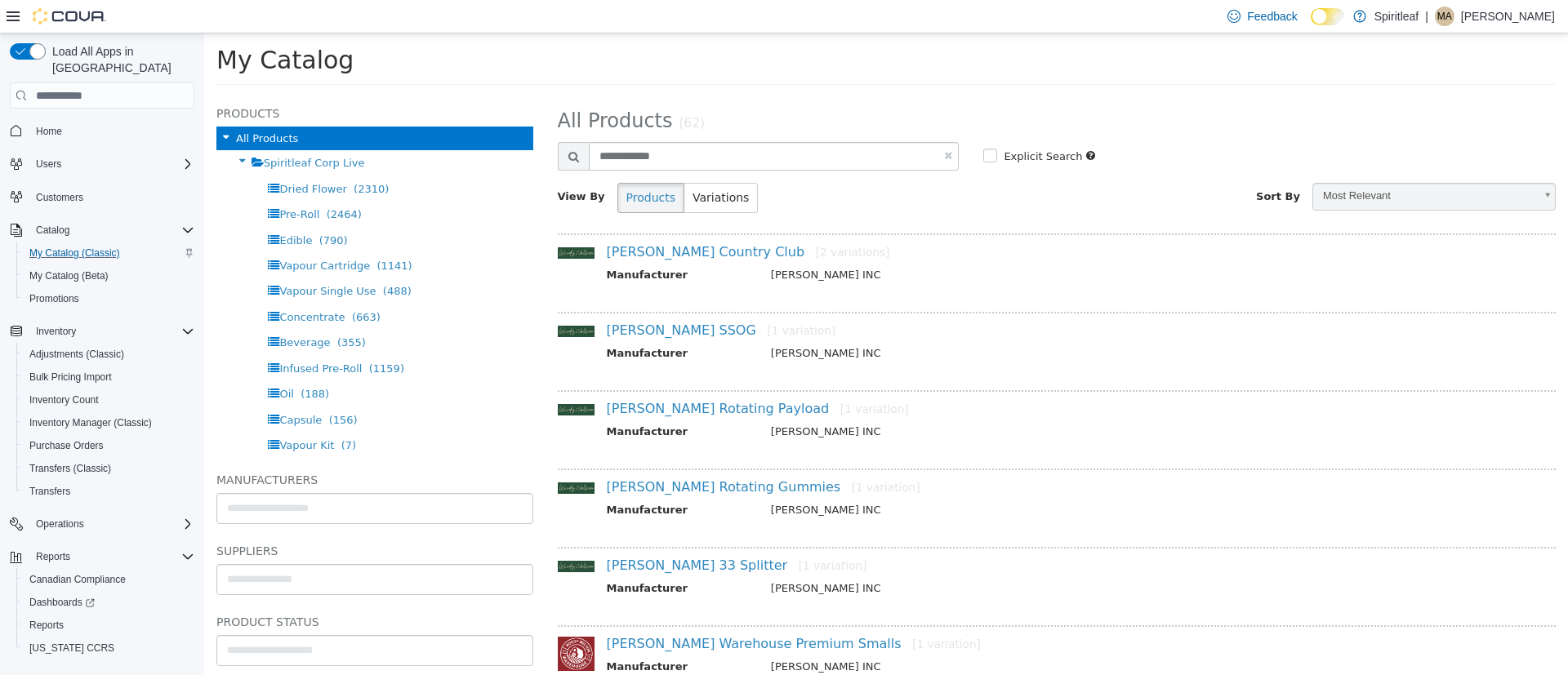
scroll to position [22, 0]
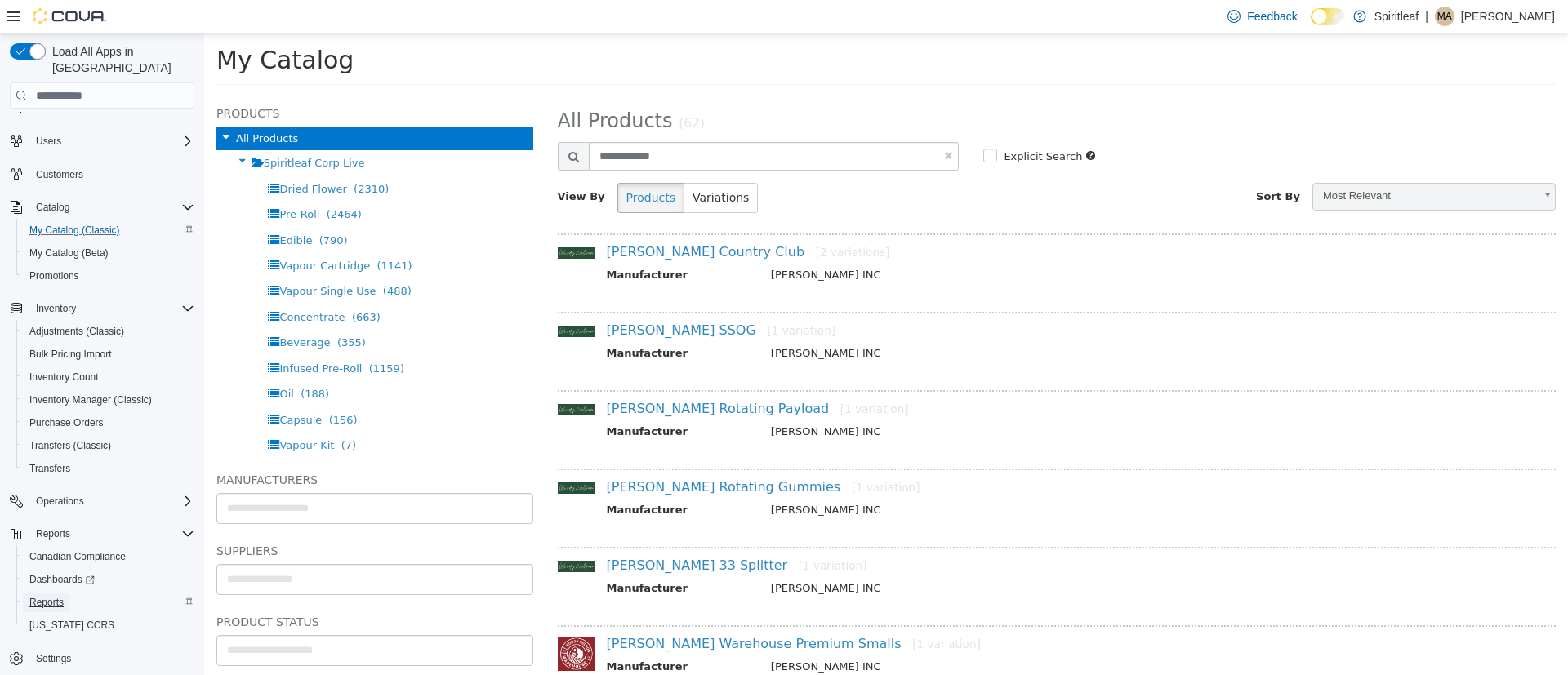
click at [42, 596] on span "Reports" at bounding box center [46, 602] width 35 height 13
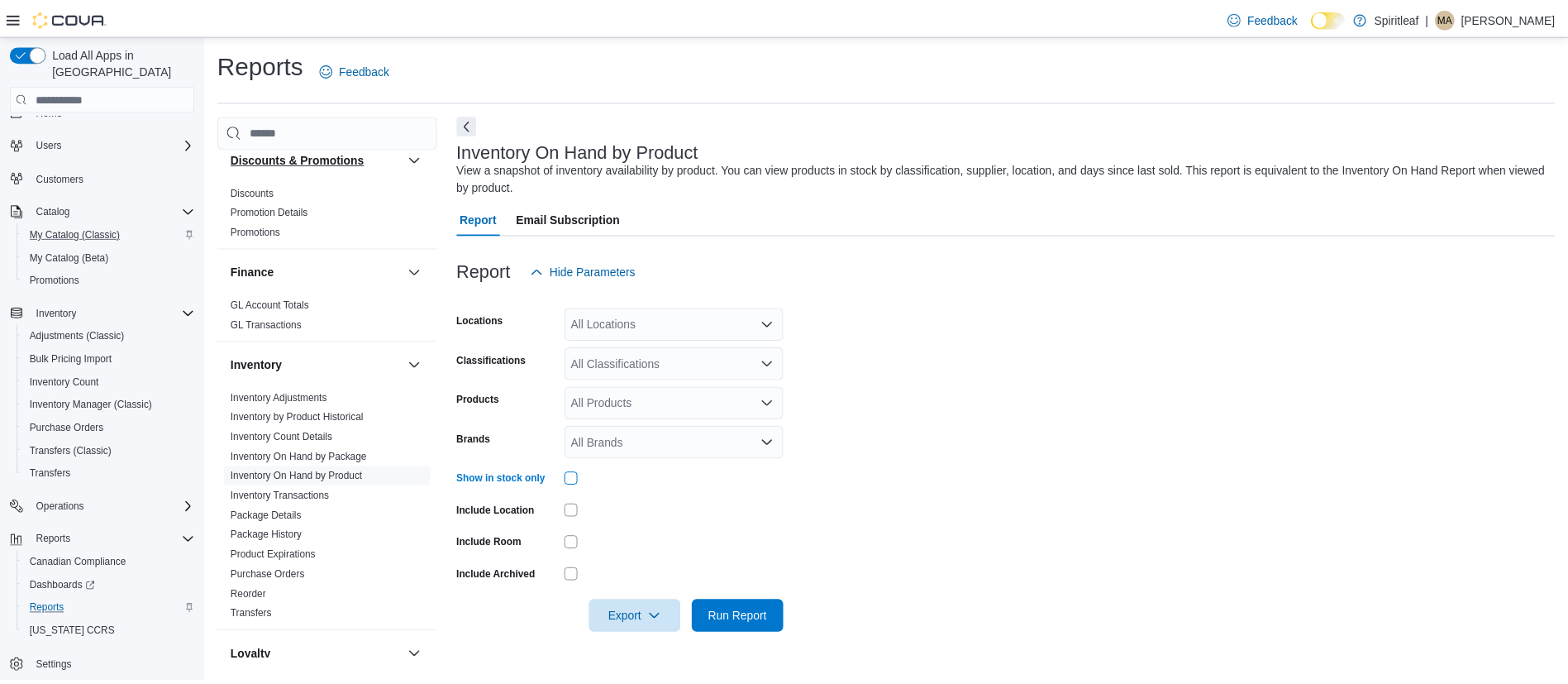
scroll to position [335, 0]
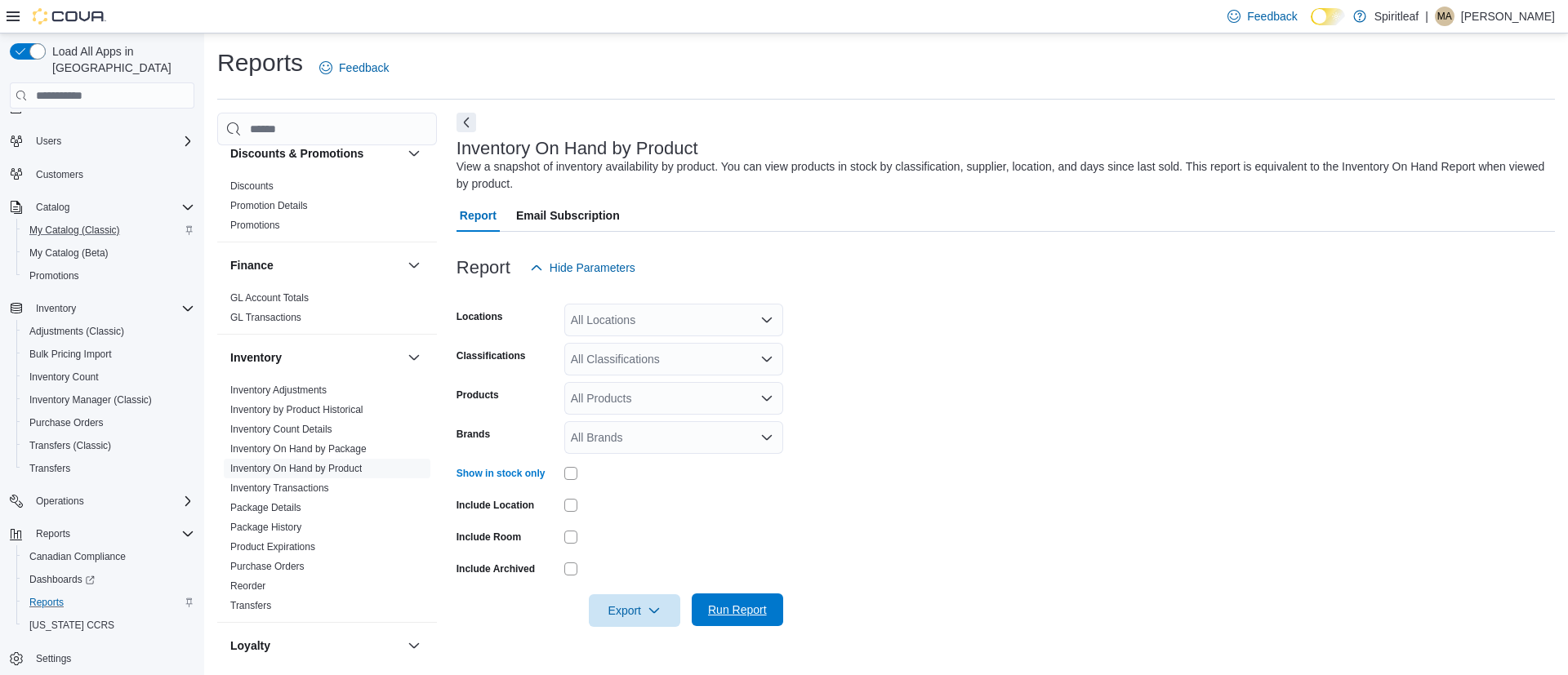
click at [737, 603] on span "Run Report" at bounding box center [737, 609] width 59 height 16
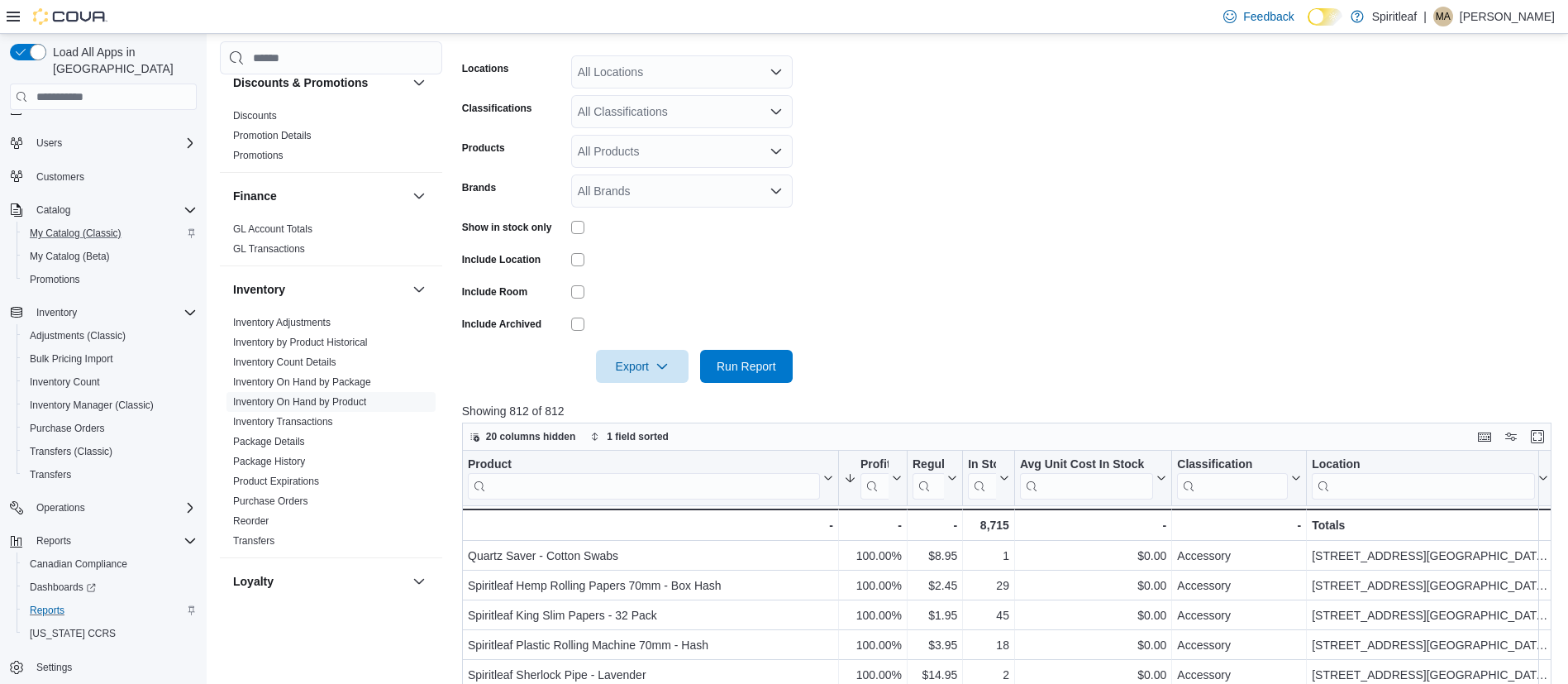
scroll to position [253, 0]
click at [719, 362] on span "Run Report" at bounding box center [746, 364] width 60 height 16
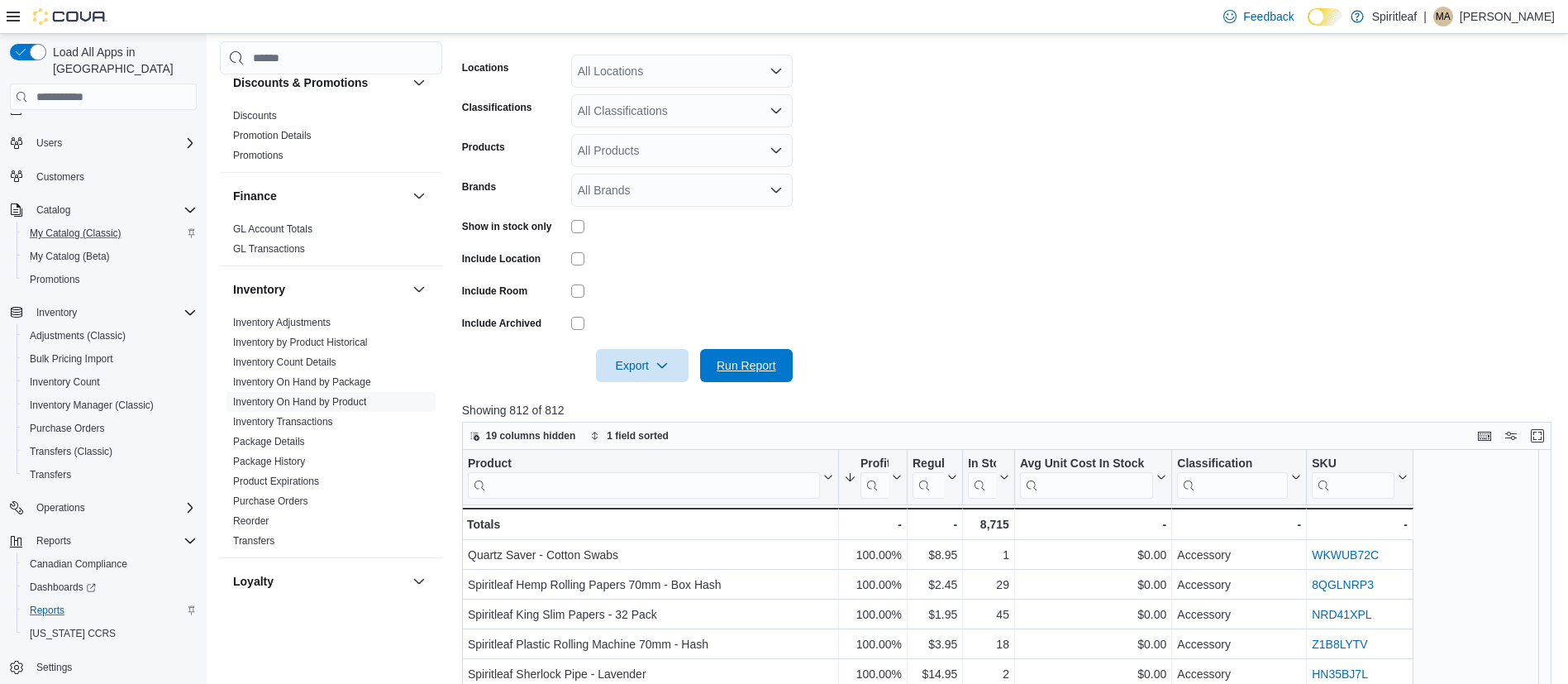
click at [760, 374] on span "Run Report" at bounding box center [746, 365] width 73 height 33
click at [12, 18] on icon at bounding box center [13, 16] width 13 height 13
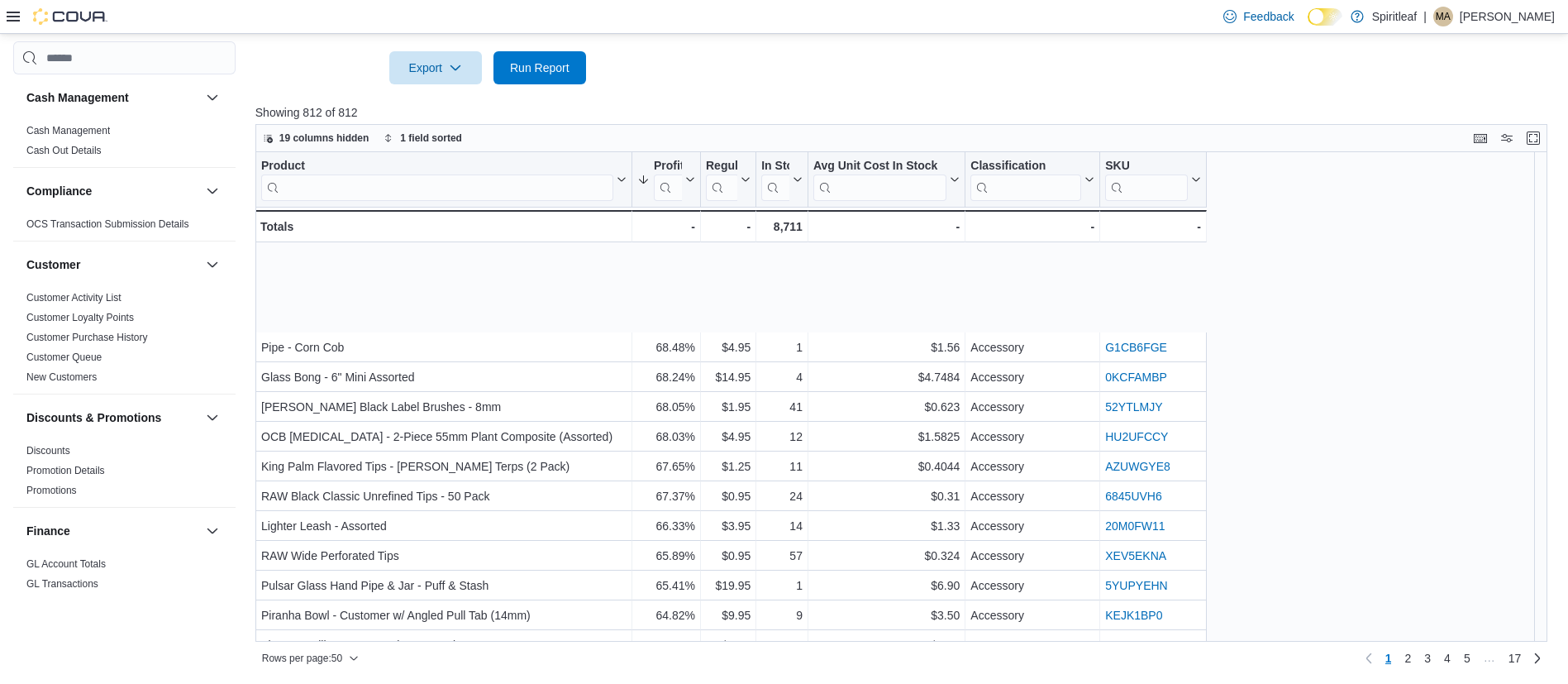
scroll to position [1089, 0]
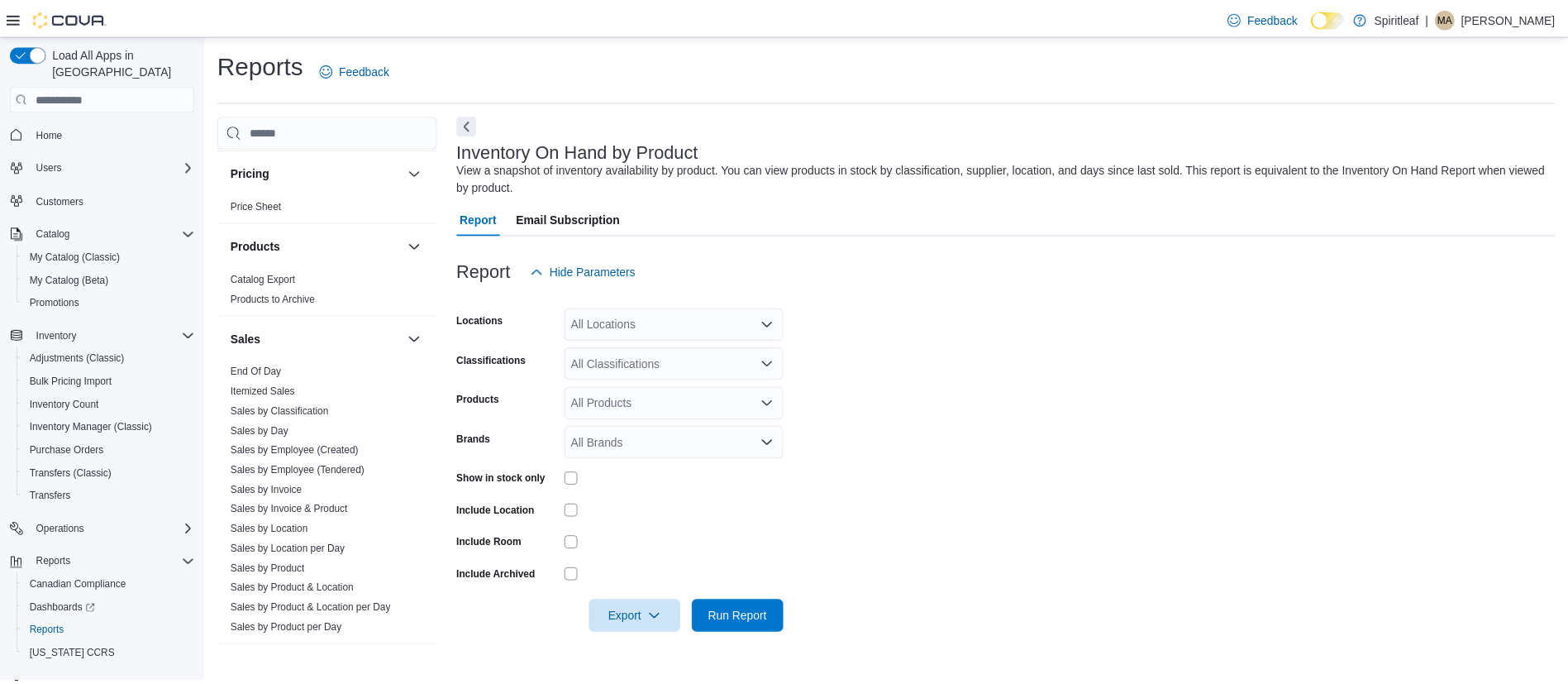
scroll to position [985, 0]
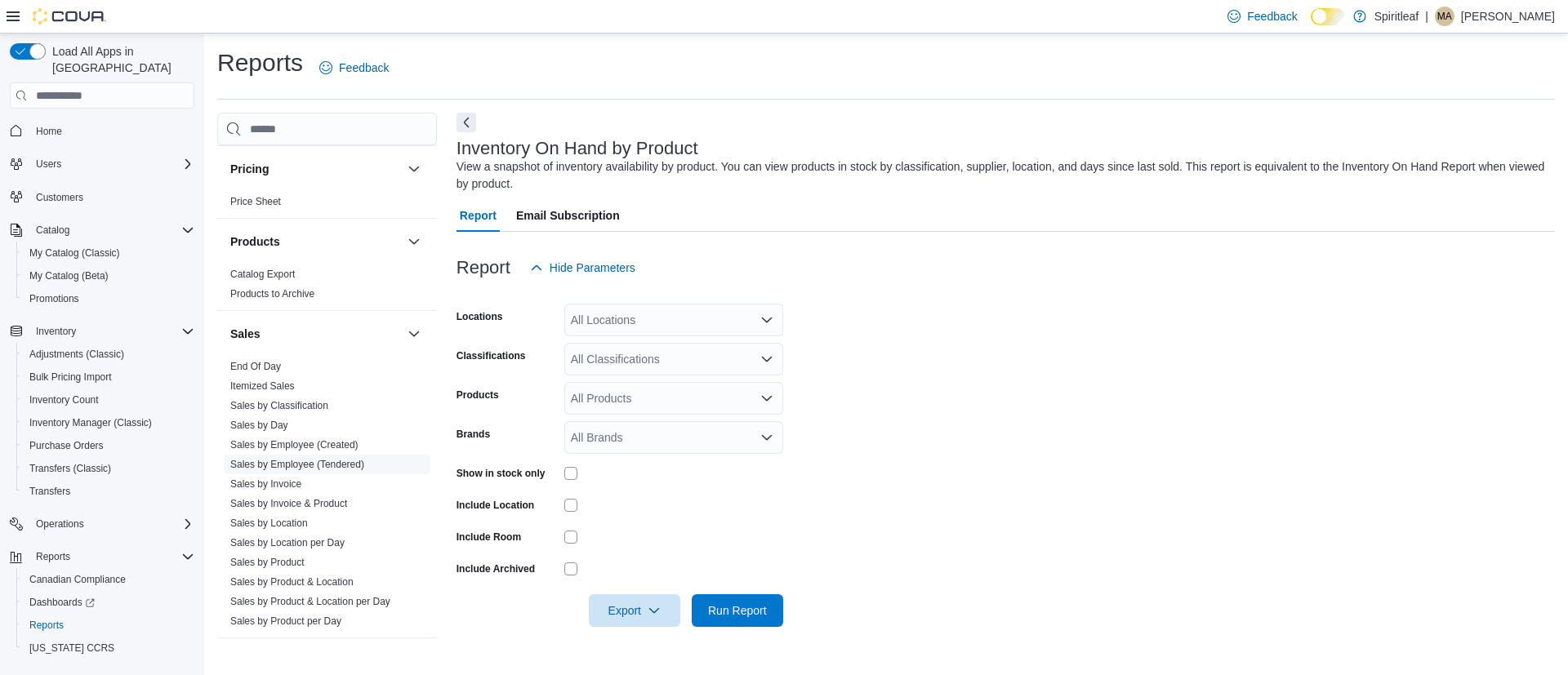
click at [305, 471] on span "Sales by Employee (Tendered)" at bounding box center [327, 464] width 207 height 20
click at [324, 466] on link "Sales by Employee (Tendered)" at bounding box center [297, 465] width 134 height 11
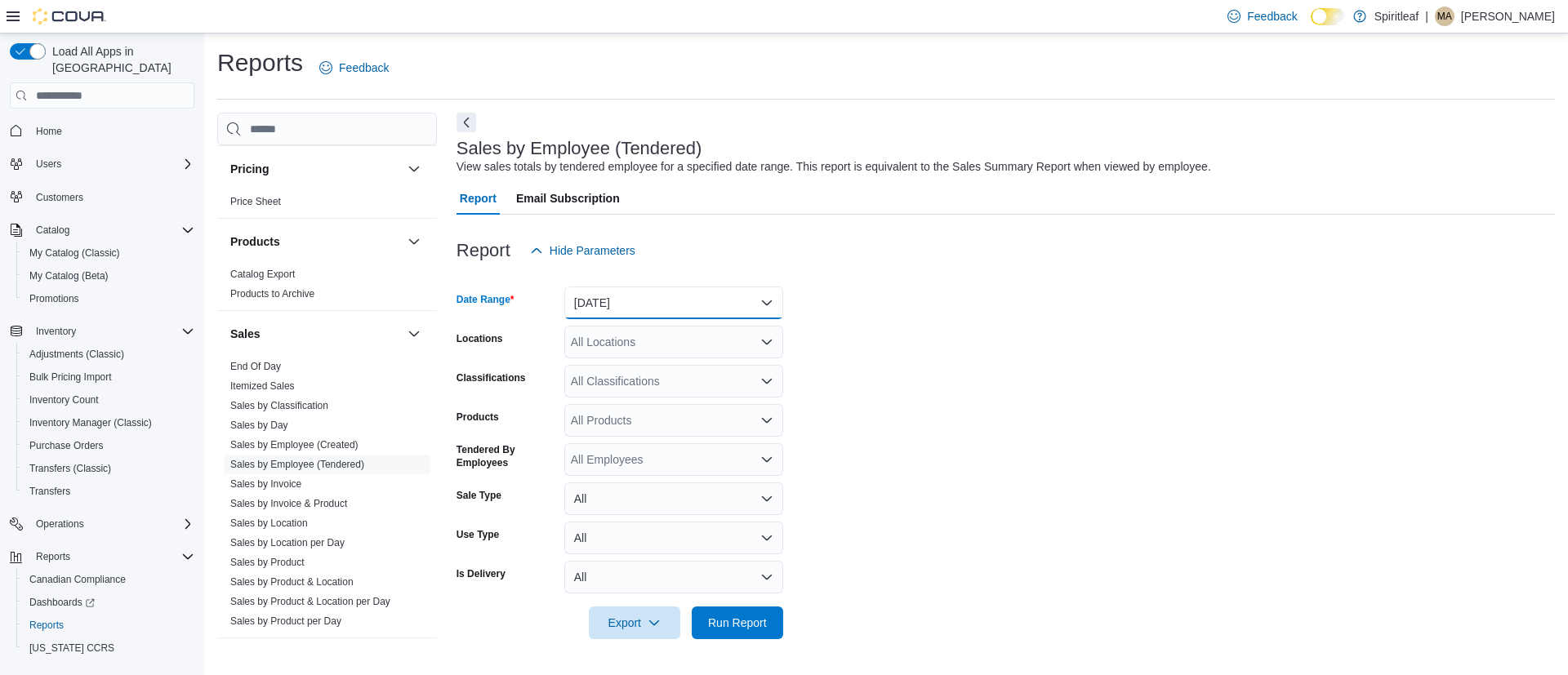
click at [690, 303] on button "[DATE]" at bounding box center [674, 302] width 219 height 33
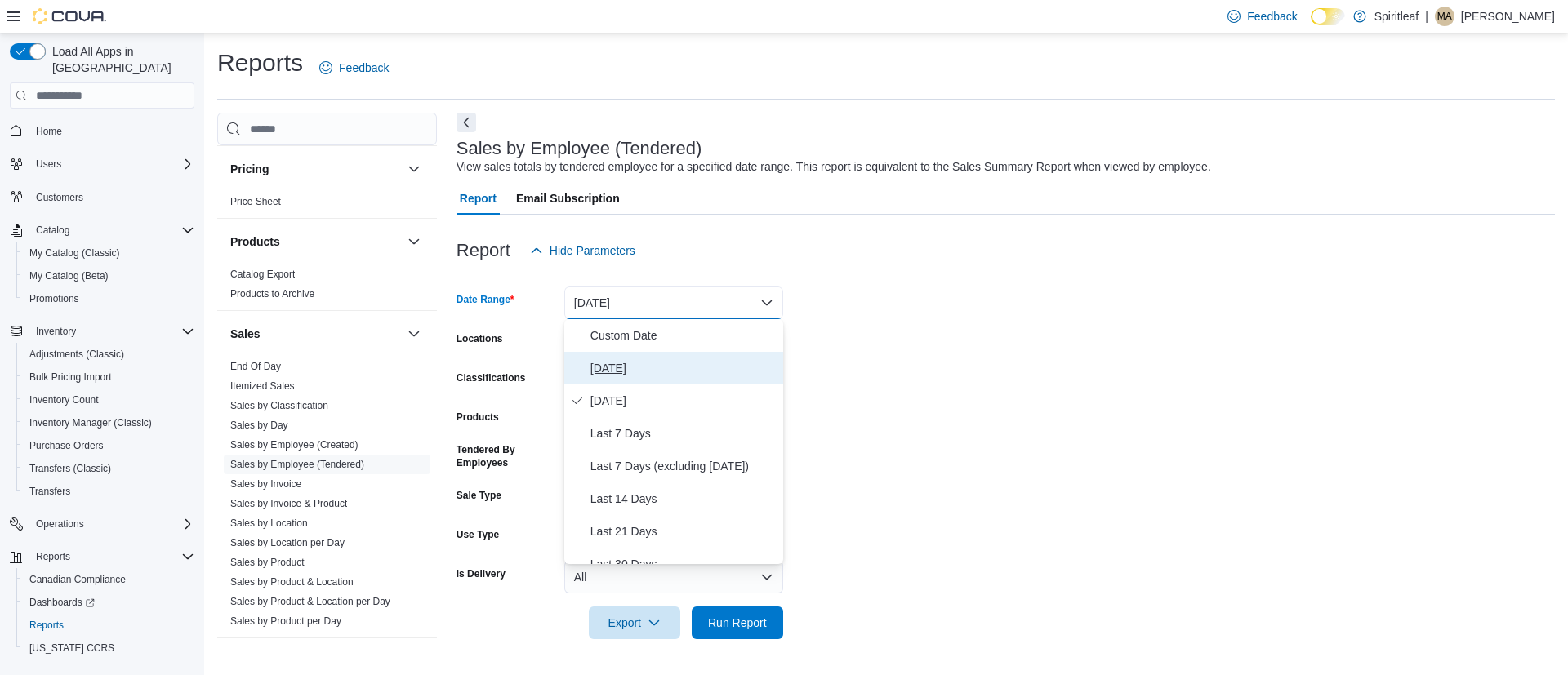
click at [648, 361] on span "[DATE]" at bounding box center [683, 367] width 186 height 20
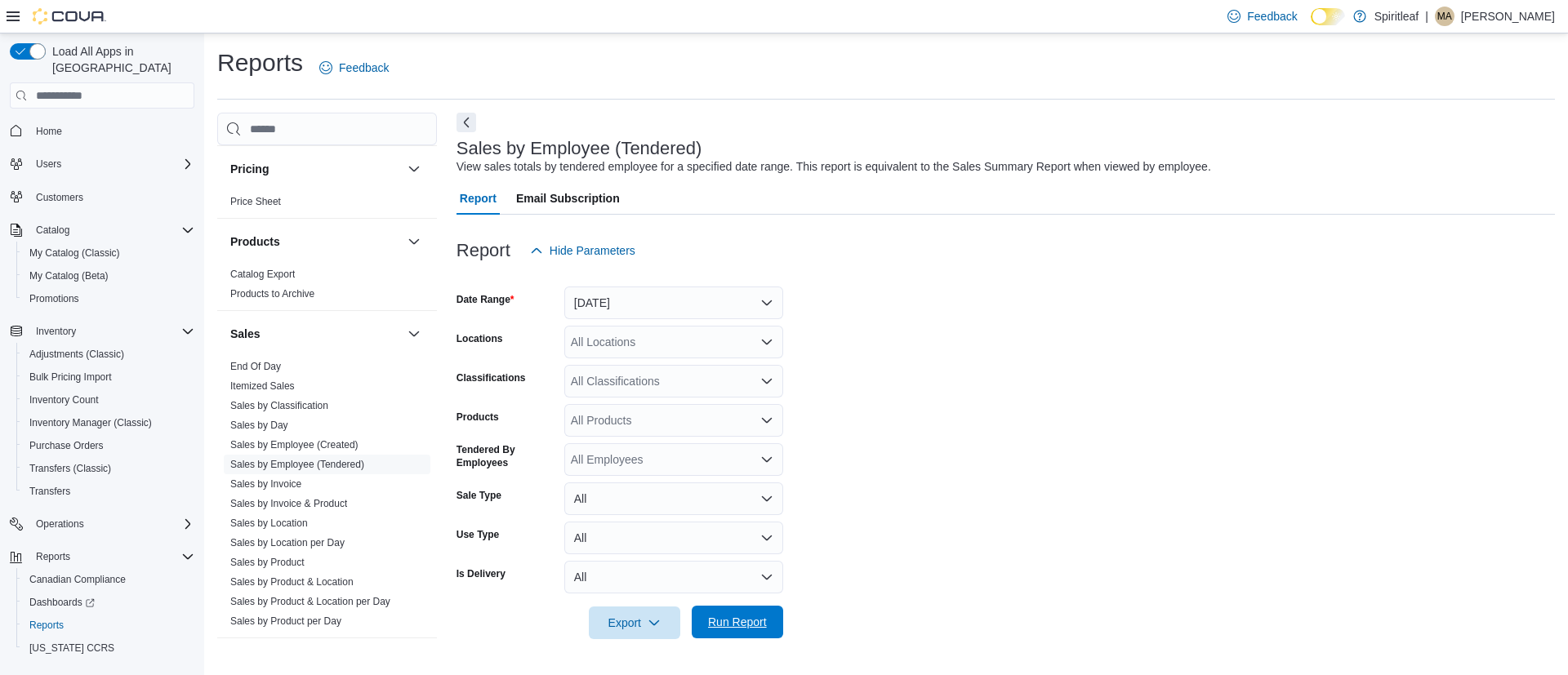
click at [736, 624] on span "Run Report" at bounding box center [737, 621] width 59 height 16
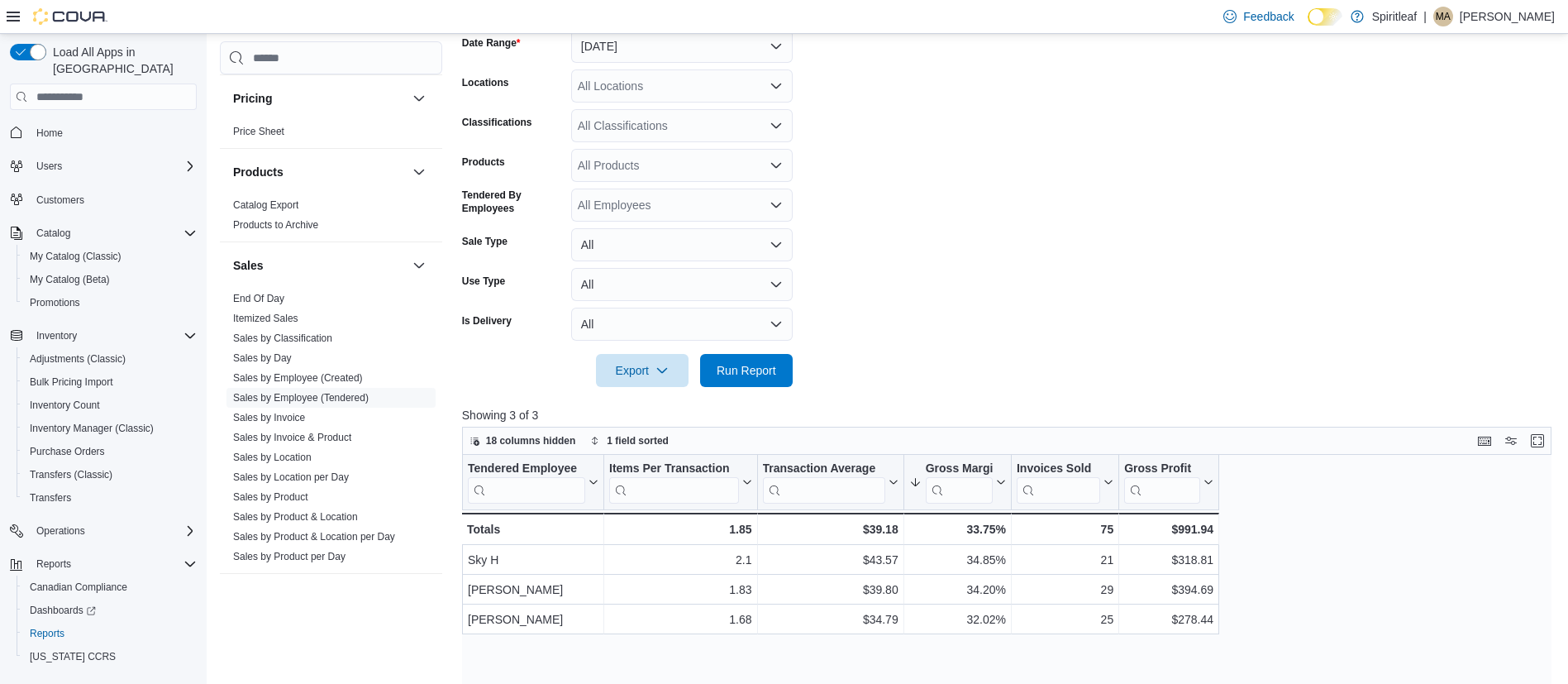
scroll to position [268, 0]
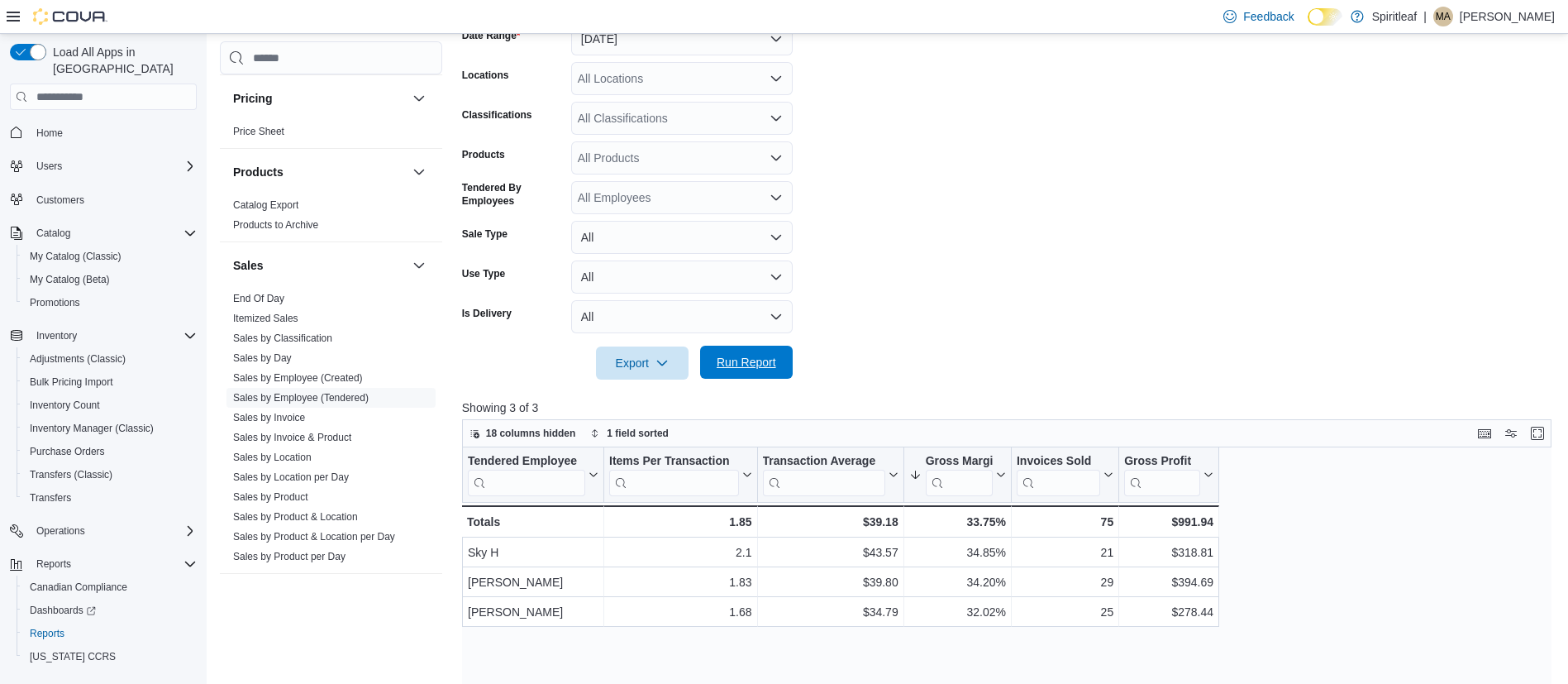
click at [746, 372] on span "Run Report" at bounding box center [746, 362] width 73 height 33
click at [731, 354] on span "Run Report" at bounding box center [746, 362] width 73 height 33
drag, startPoint x: 731, startPoint y: 353, endPoint x: 722, endPoint y: 358, distance: 10.3
click at [722, 358] on span "Run Report" at bounding box center [746, 362] width 60 height 16
click at [772, 347] on div "Export Run Report" at bounding box center [627, 363] width 330 height 33
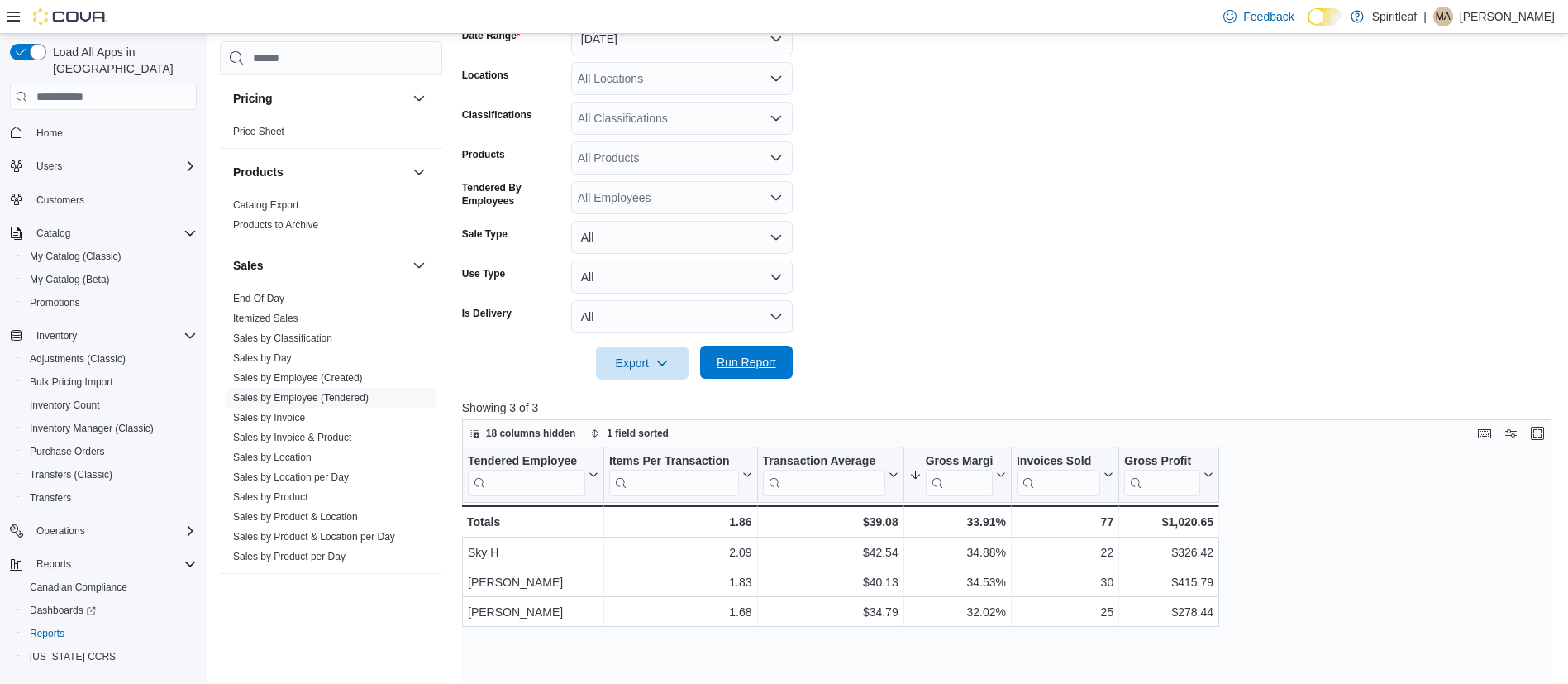
click at [774, 366] on span "Run Report" at bounding box center [746, 362] width 60 height 16
click at [757, 355] on span "Run Report" at bounding box center [746, 362] width 60 height 16
